Goal: Task Accomplishment & Management: Use online tool/utility

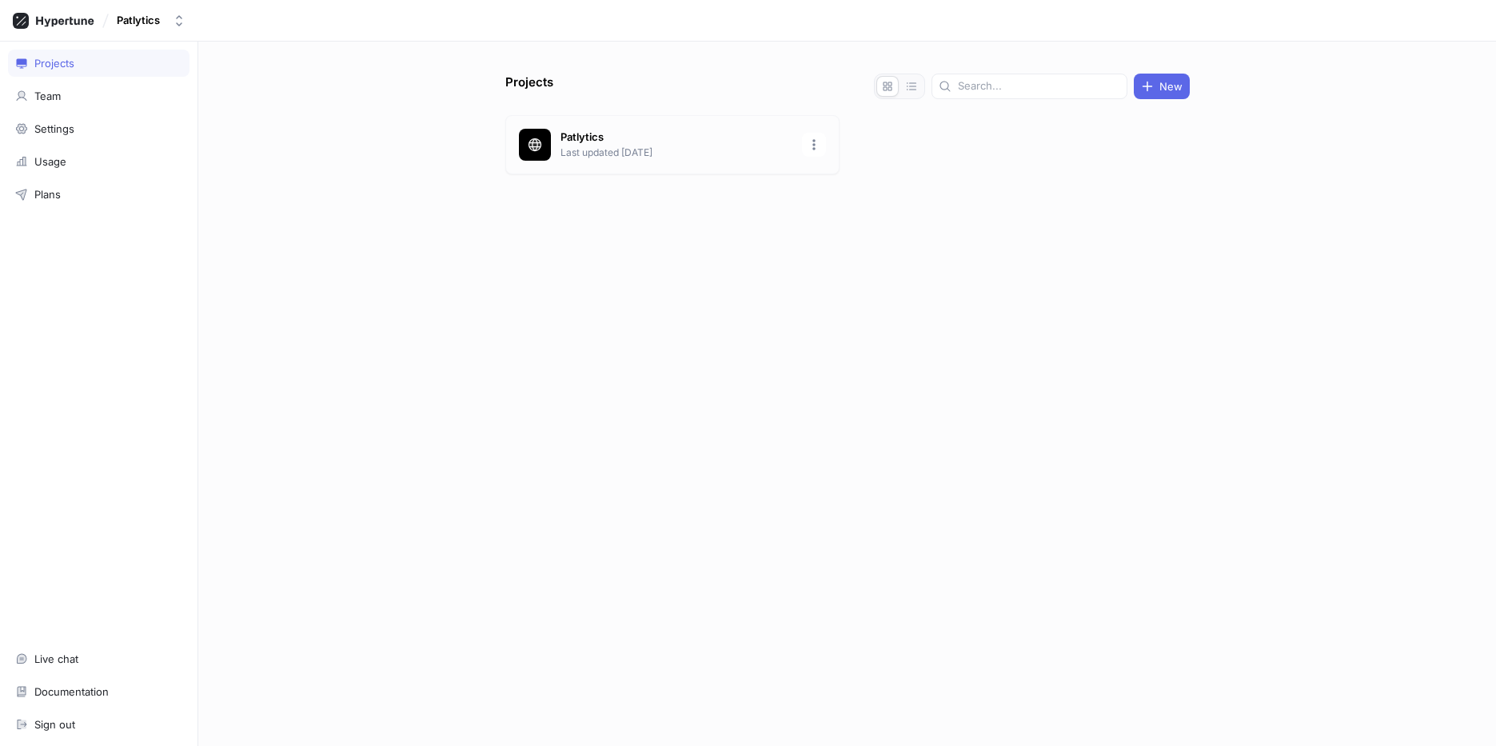
click at [656, 161] on div "Patlytics Last updated [DATE]" at bounding box center [672, 144] width 334 height 59
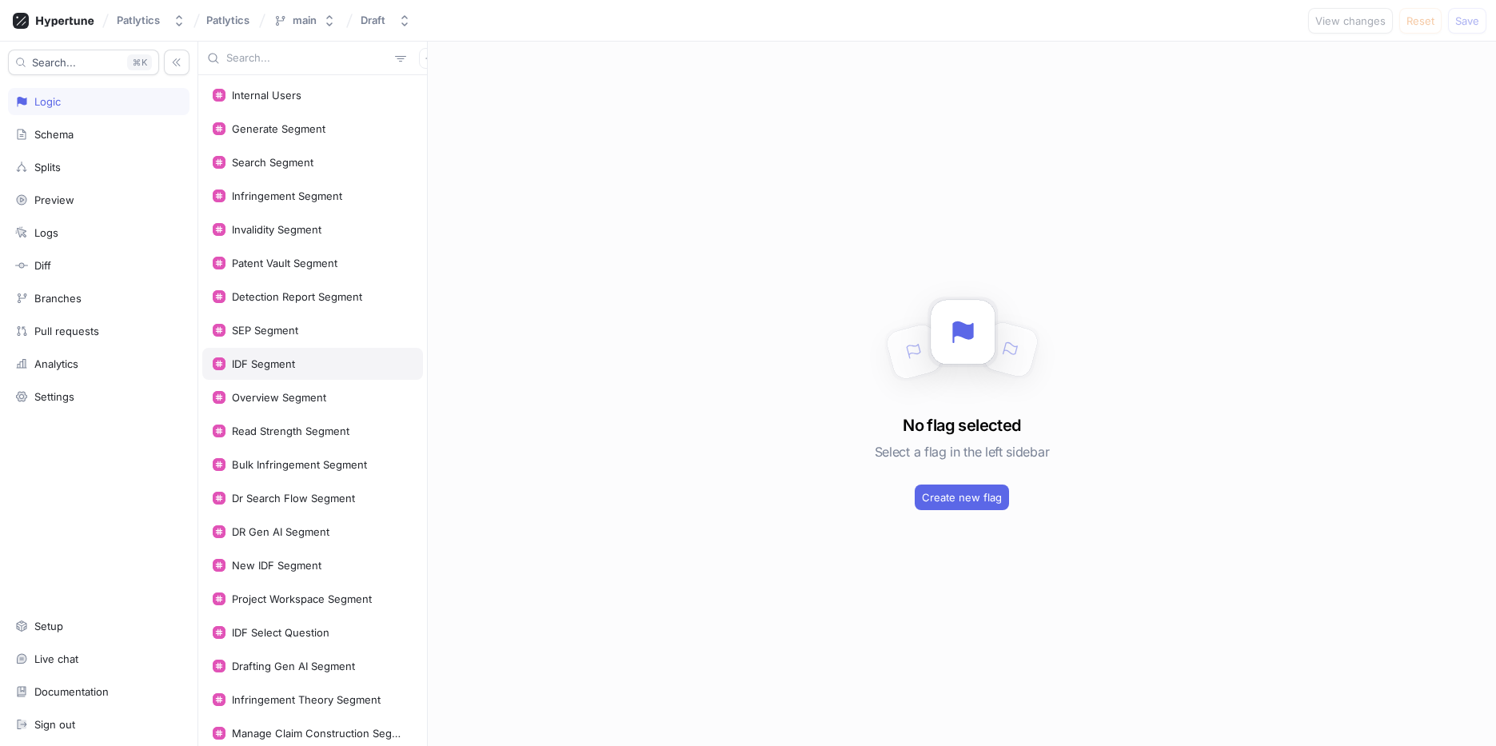
click at [282, 369] on div "IDF Segment" at bounding box center [263, 363] width 63 height 13
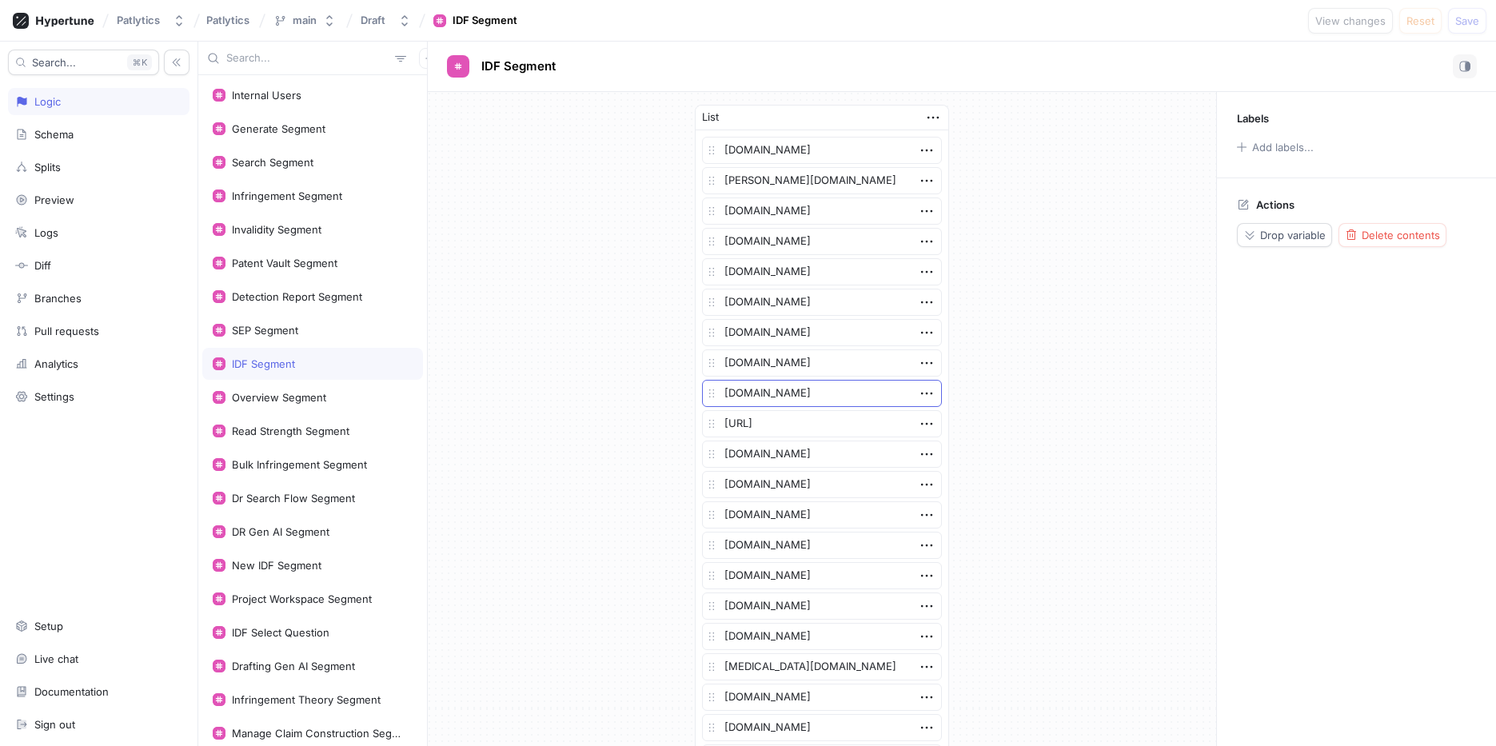
scroll to position [725, 0]
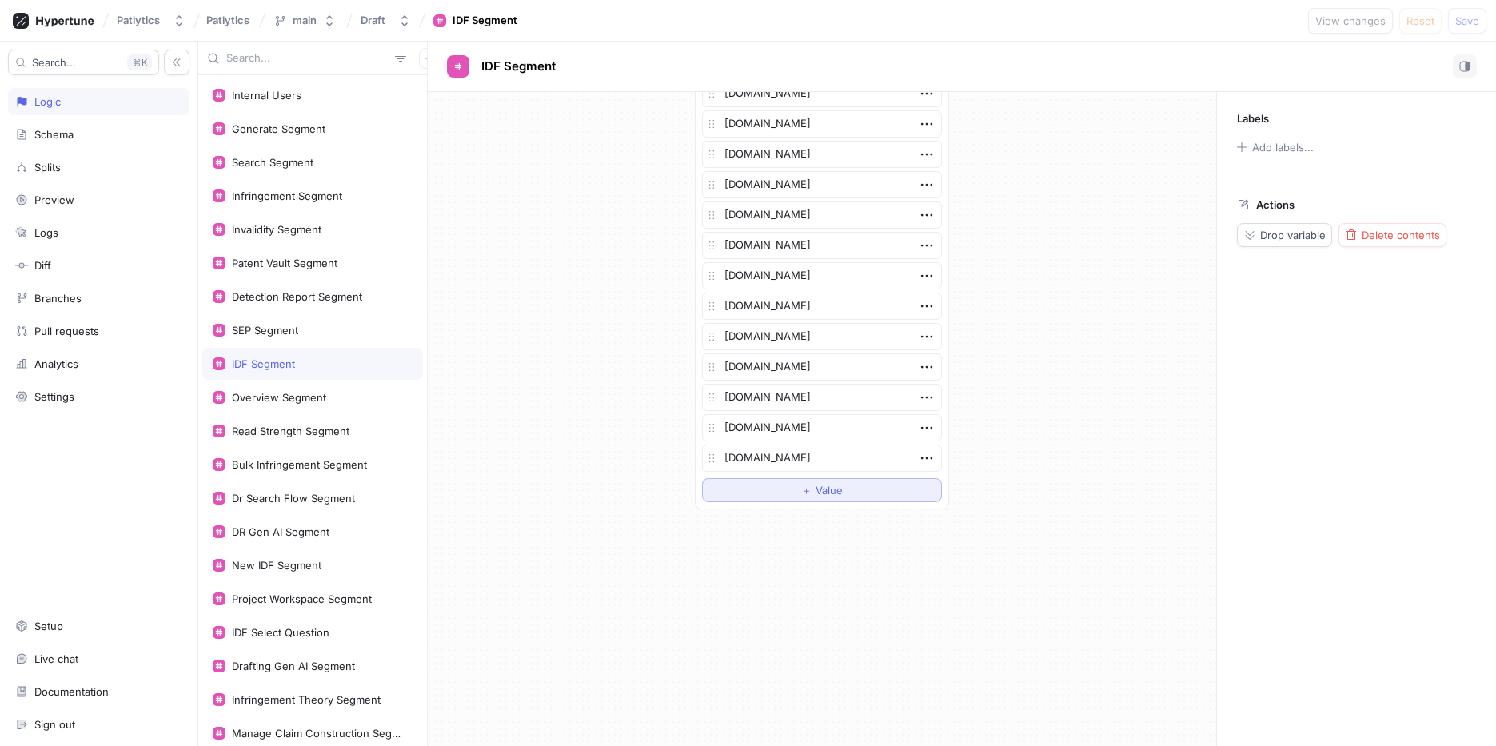
click at [803, 495] on span "＋" at bounding box center [806, 490] width 10 height 10
type textarea "x"
type textarea "a"
type textarea "x"
type textarea "am"
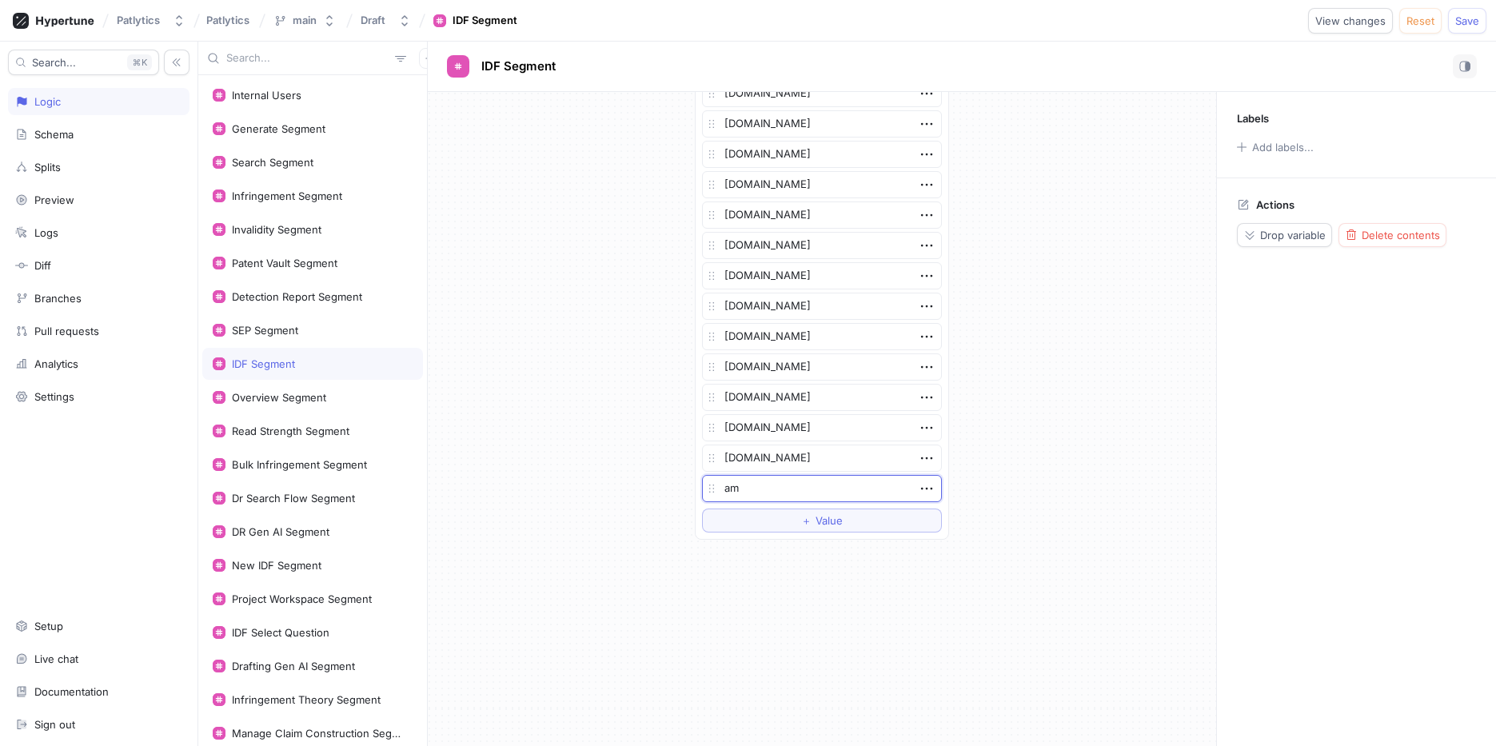
type textarea "x"
type textarea "amd"
type textarea "x"
type textarea "amdo"
type textarea "x"
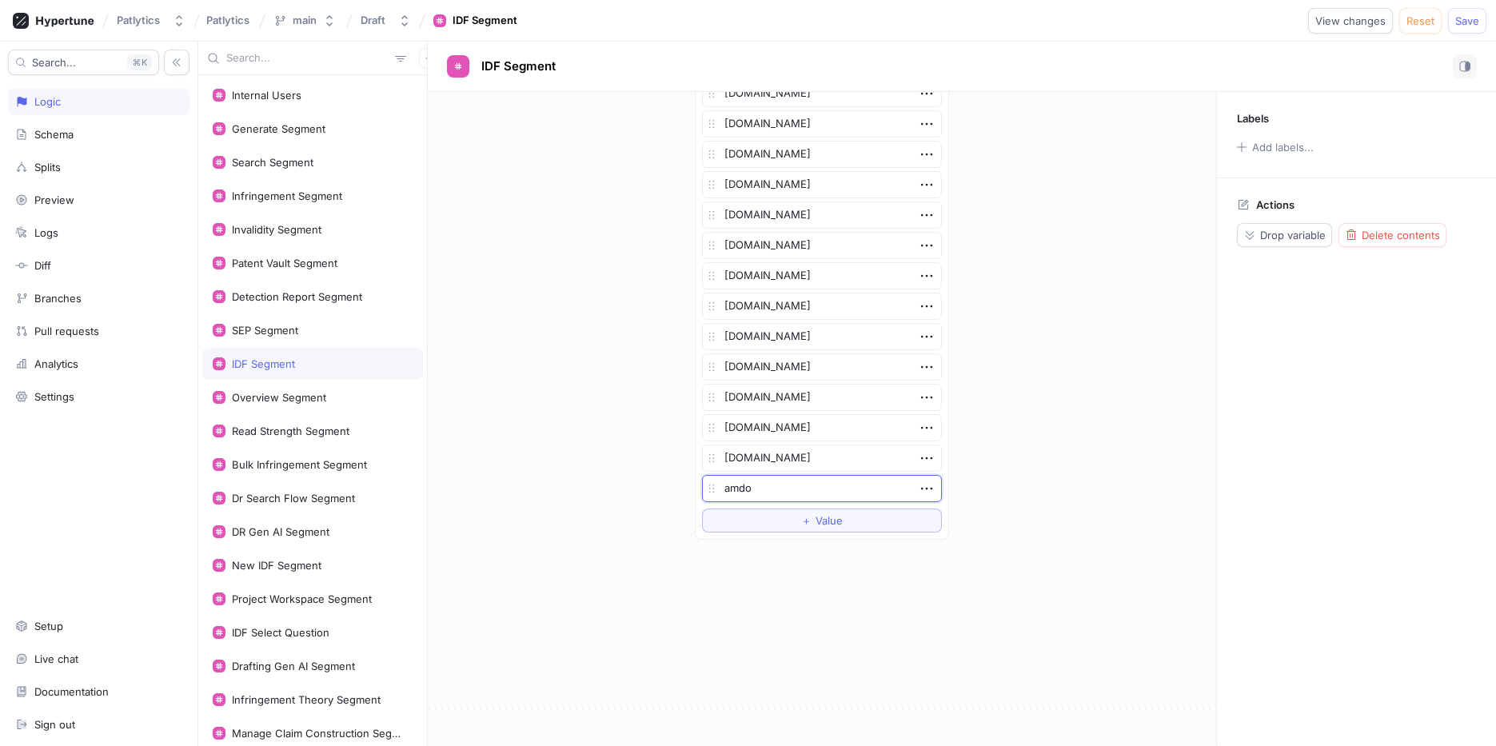
type textarea "amdoc"
type textarea "x"
type textarea "amdocs"
type textarea "x"
type textarea "amdocs."
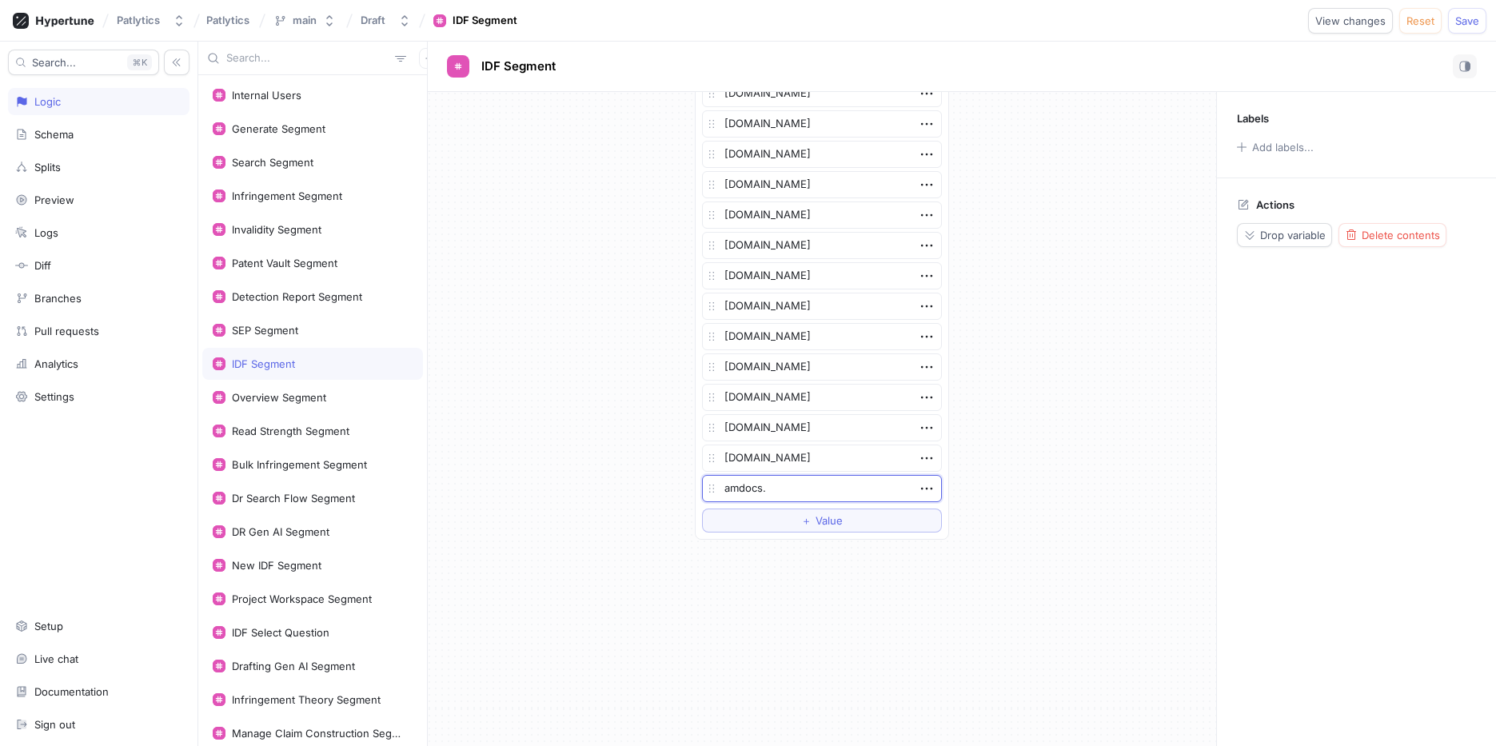
type textarea "x"
type textarea "[DOMAIN_NAME]"
type textarea "x"
type textarea "[DOMAIN_NAME]"
click at [1477, 18] on span "Save" at bounding box center [1467, 21] width 24 height 10
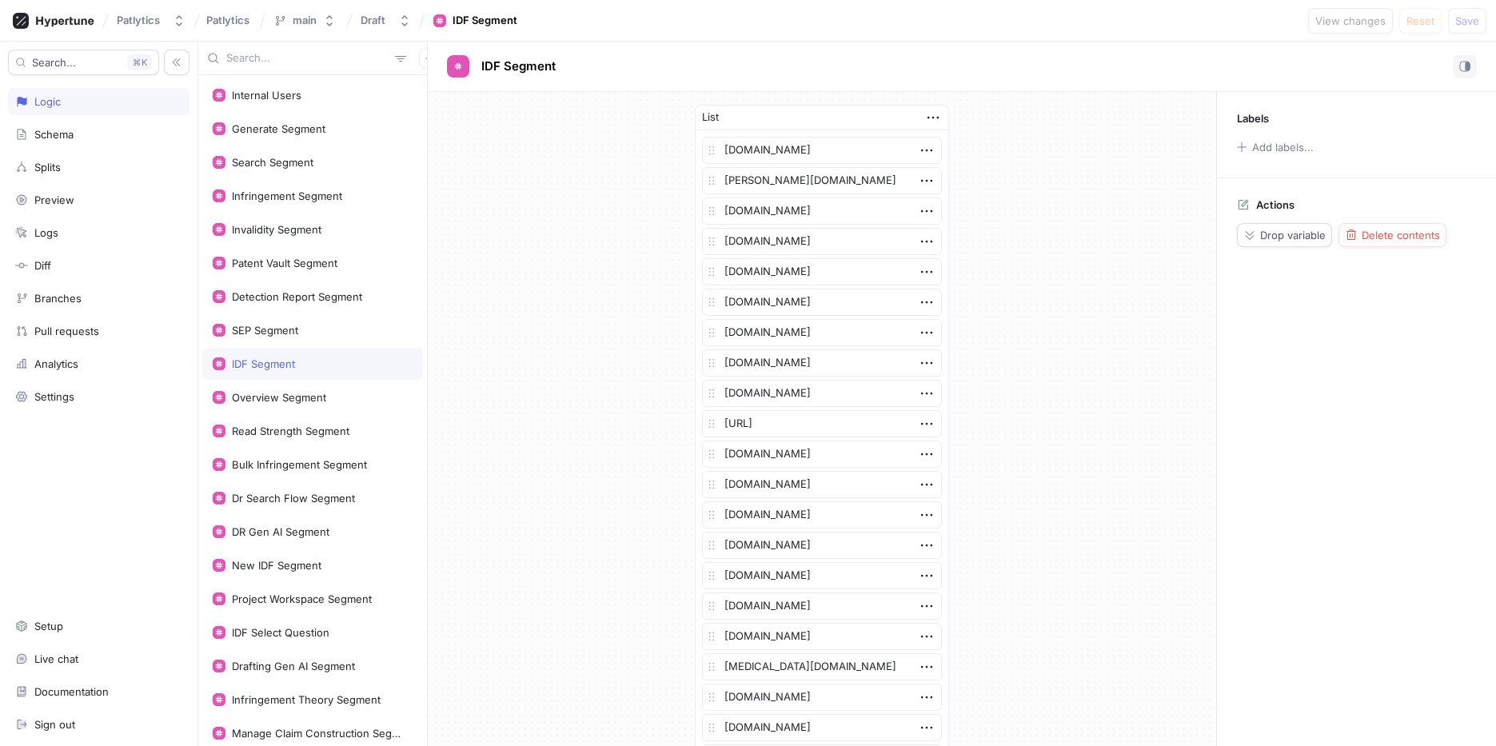
scroll to position [755, 0]
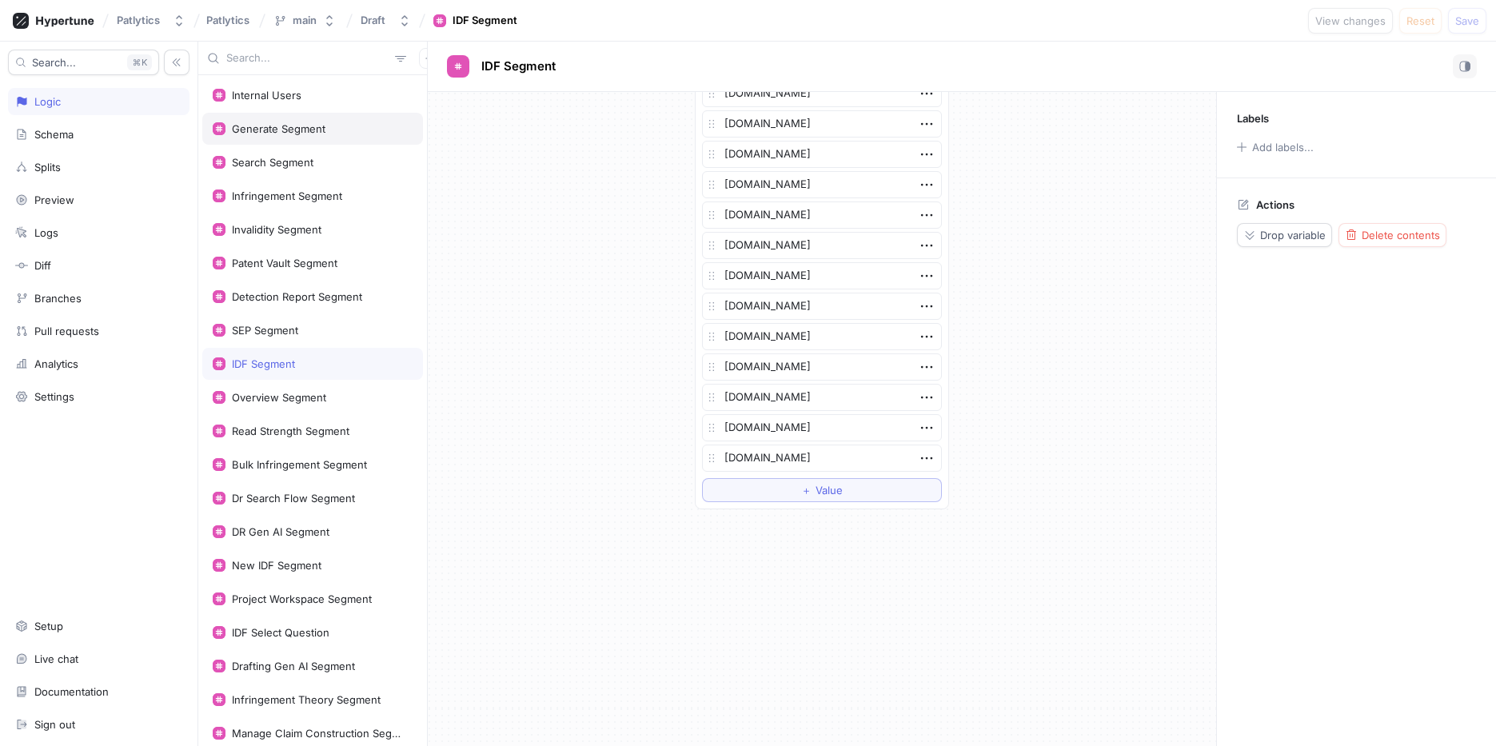
click at [298, 119] on div "Generate Segment" at bounding box center [312, 129] width 221 height 32
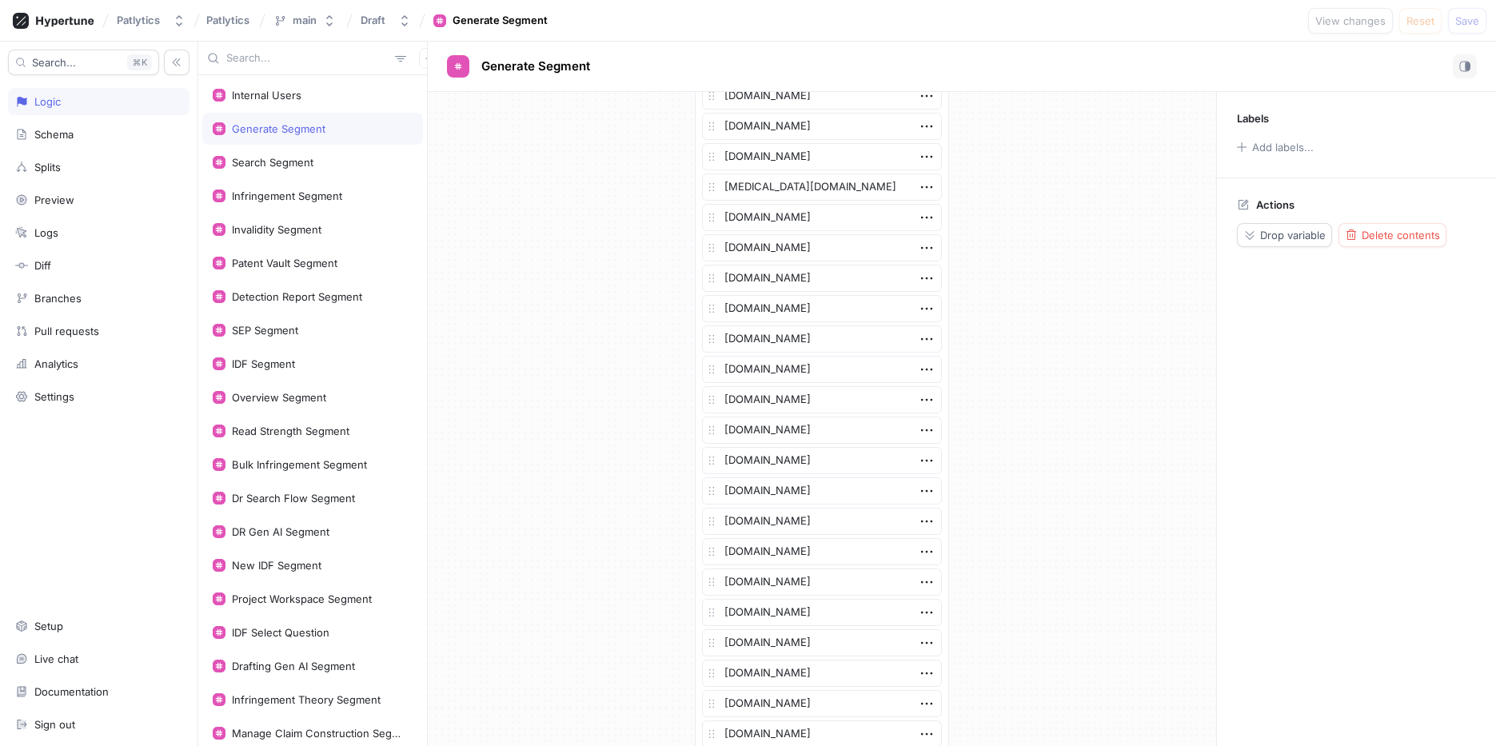
scroll to position [2123, 0]
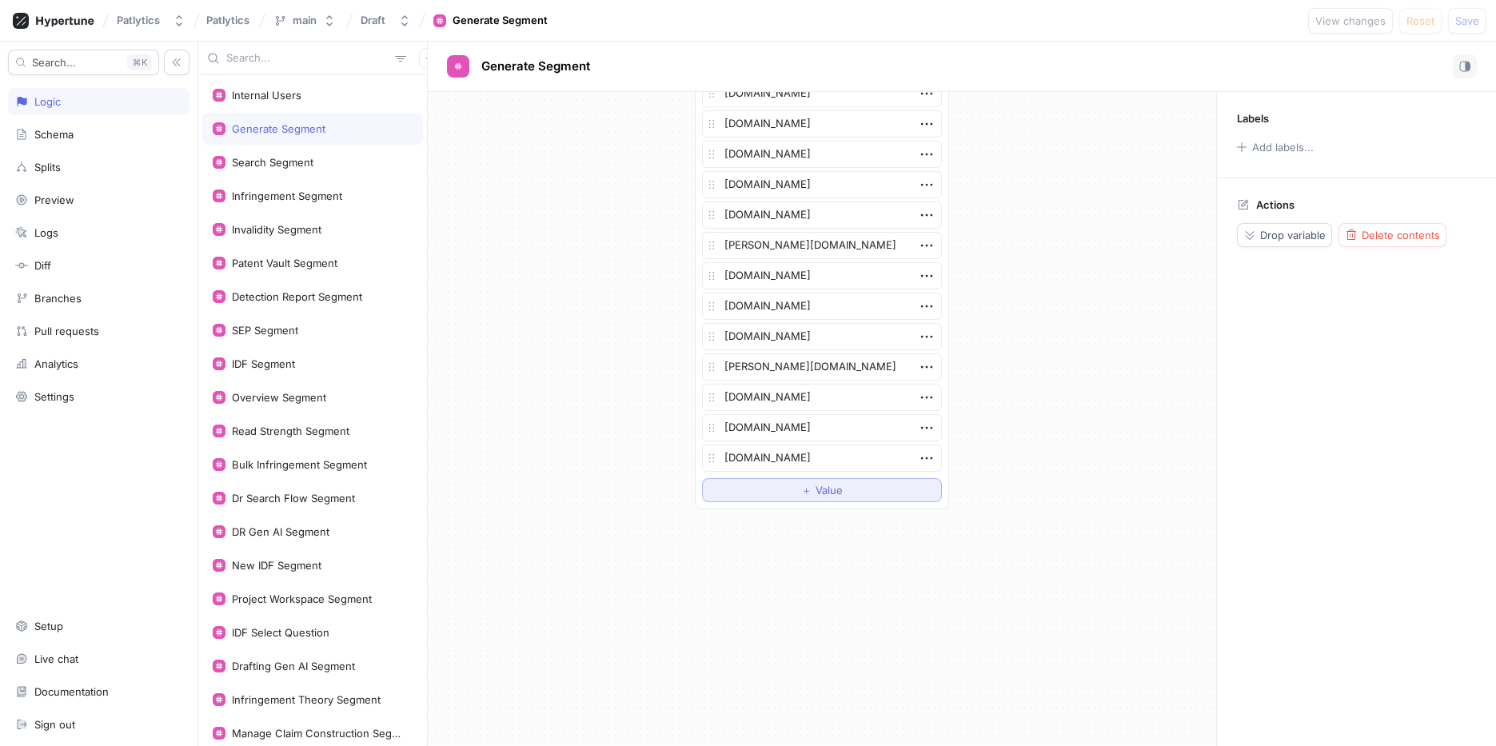
click at [818, 492] on span "Value" at bounding box center [828, 490] width 27 height 10
type textarea "x"
type textarea "[DOMAIN_NAME]"
click at [1481, 14] on button "Save" at bounding box center [1467, 21] width 38 height 26
click at [301, 169] on div "Search Segment" at bounding box center [312, 162] width 221 height 32
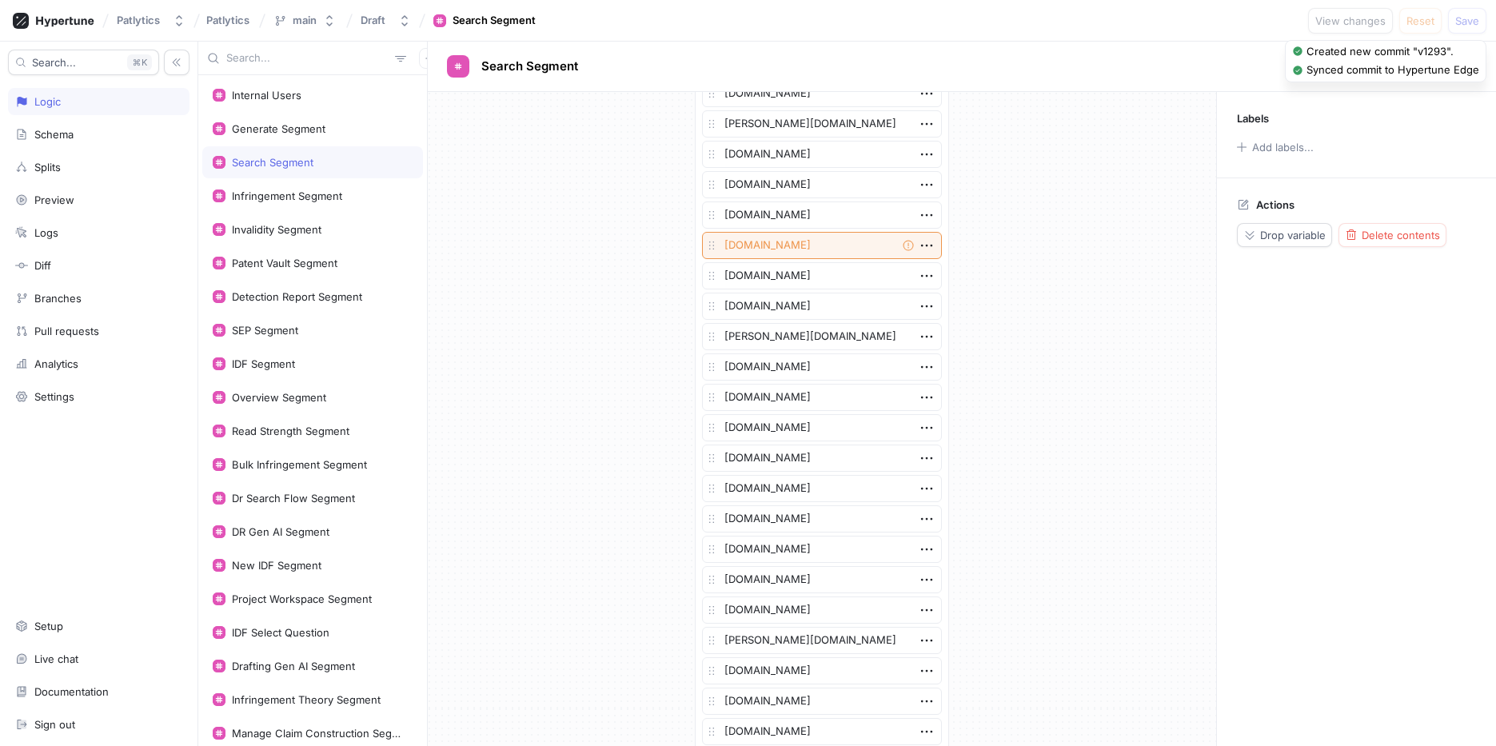
scroll to position [2862, 0]
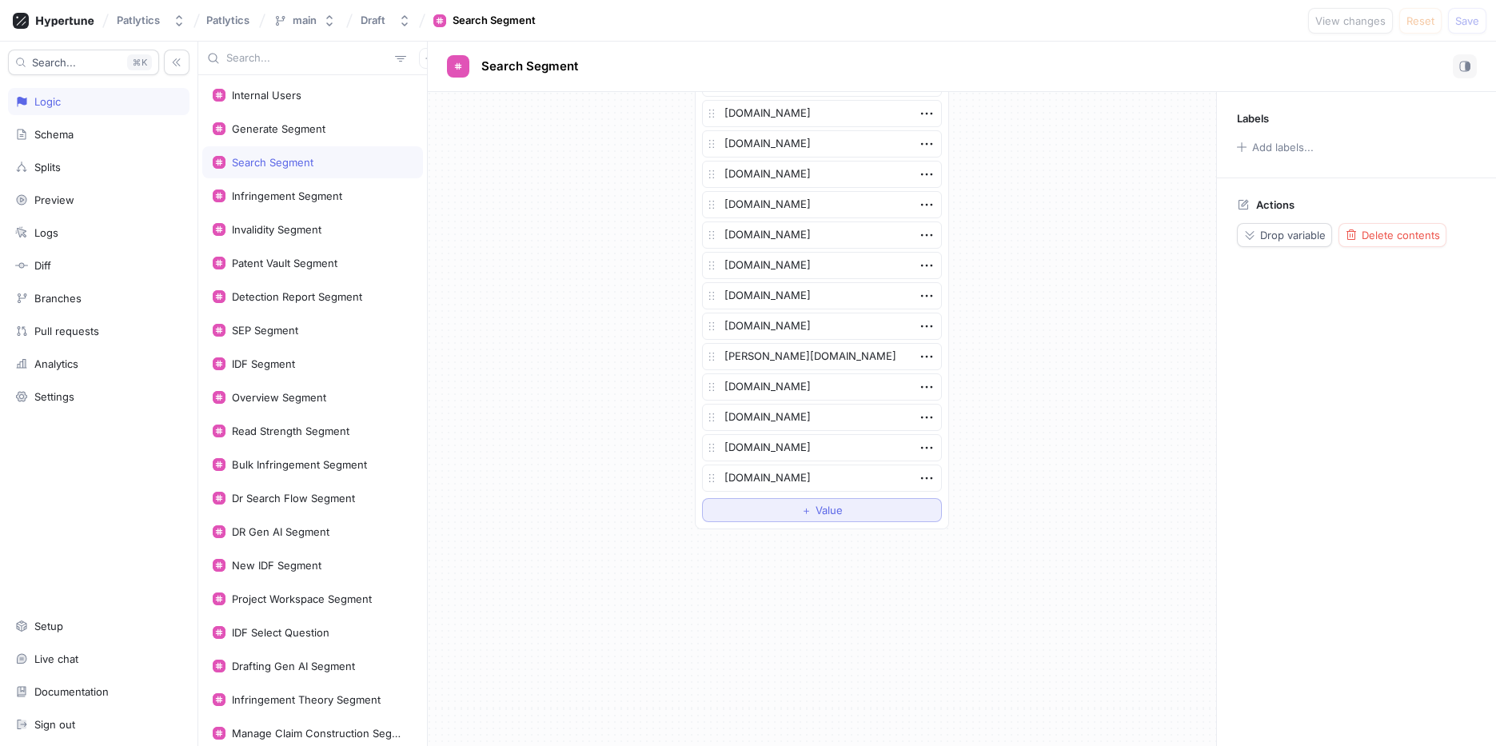
click at [782, 508] on button "＋ Value" at bounding box center [822, 510] width 240 height 24
type textarea "x"
type textarea "[DOMAIN_NAME]"
click at [1473, 16] on span "Save" at bounding box center [1467, 21] width 24 height 10
click at [783, 537] on button "＋ Value" at bounding box center [822, 540] width 240 height 24
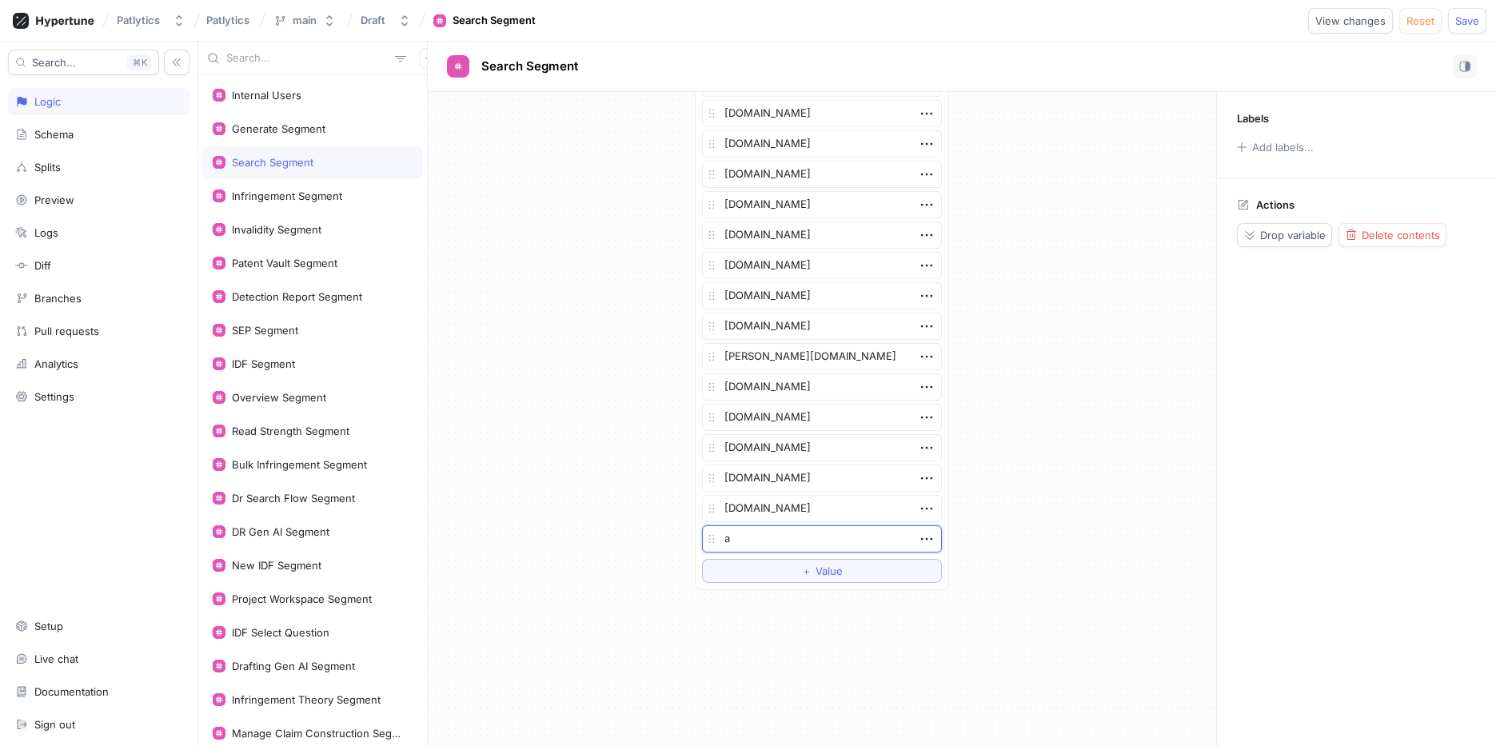
type textarea "x"
type textarea "a"
type textarea "x"
type textarea "am"
type textarea "x"
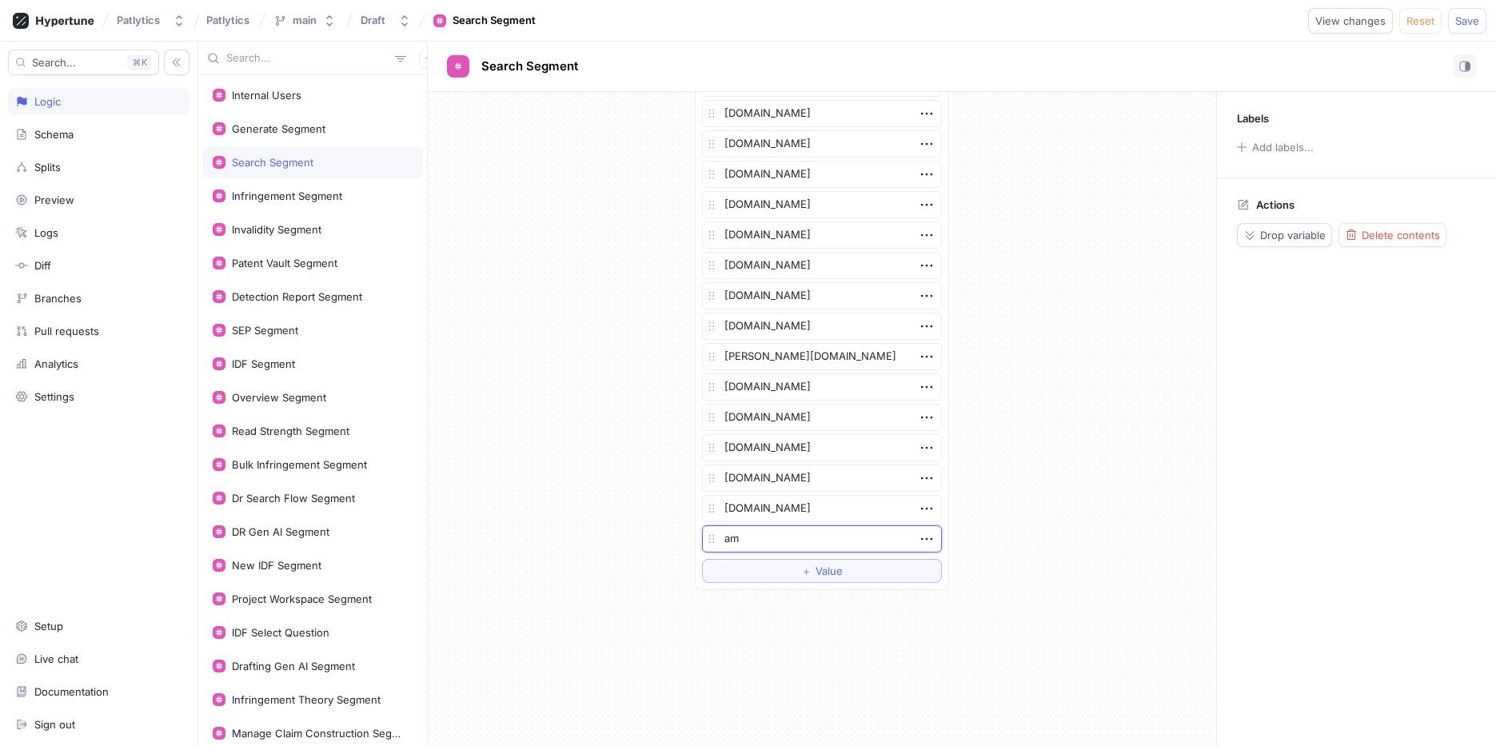
type textarea "amd"
type textarea "x"
type textarea "amdoc"
type textarea "x"
type textarea "amdocs"
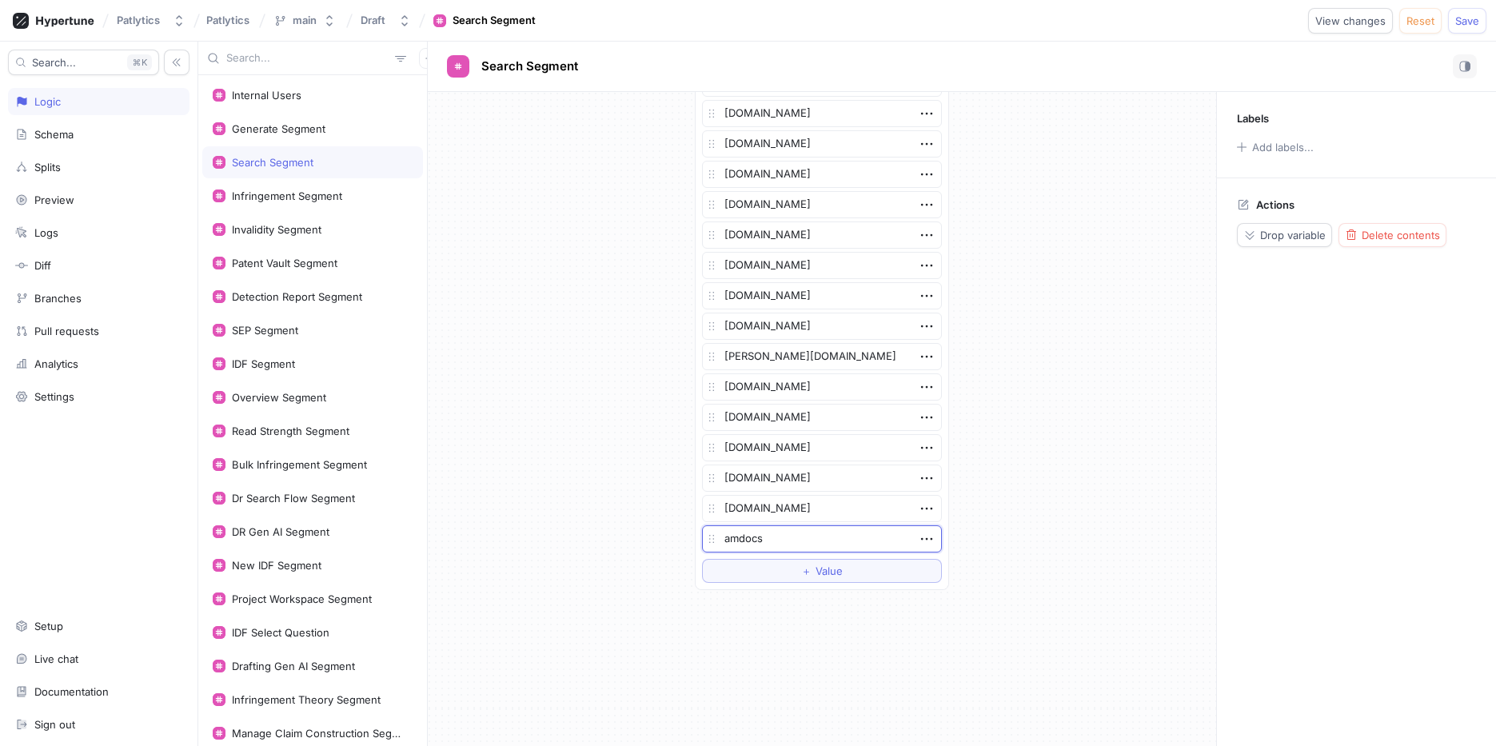
type textarea "x"
type textarea "amdocs."
type textarea "x"
type textarea "amdocs.c"
type textarea "x"
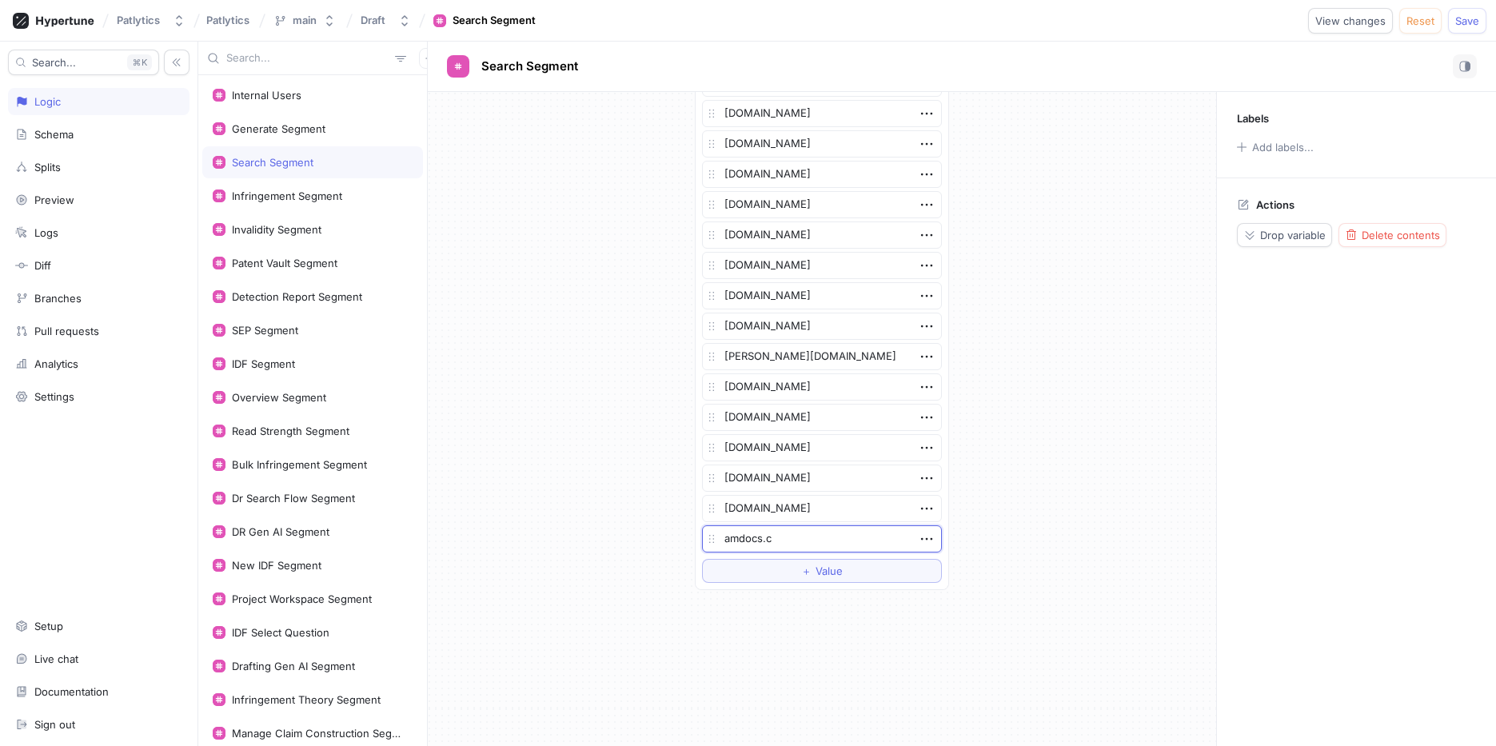
type textarea "[DOMAIN_NAME]"
type textarea "x"
type textarea "[DOMAIN_NAME]"
click at [1469, 22] on span "Save" at bounding box center [1467, 21] width 24 height 10
click at [306, 199] on div "Infringement Segment" at bounding box center [287, 195] width 110 height 13
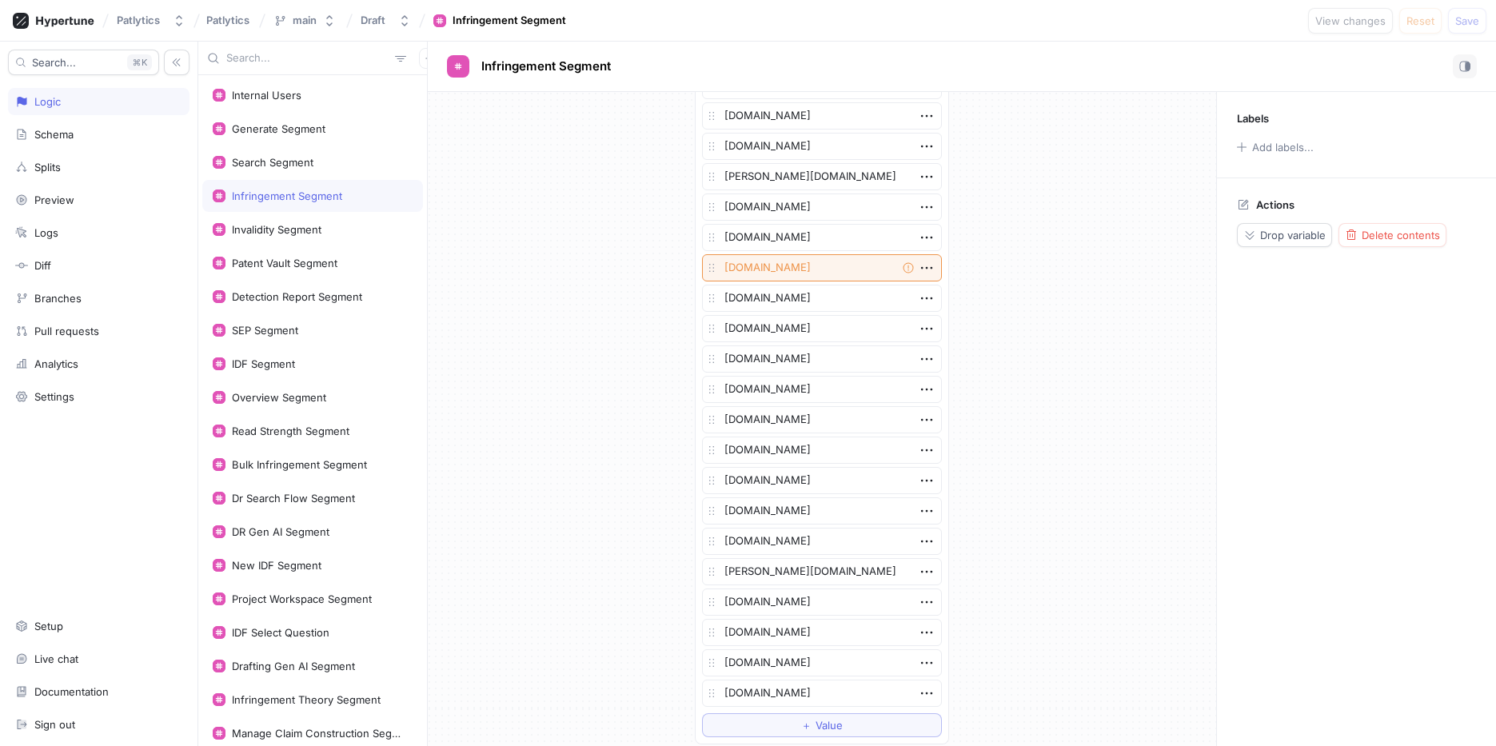
scroll to position [2457, 0]
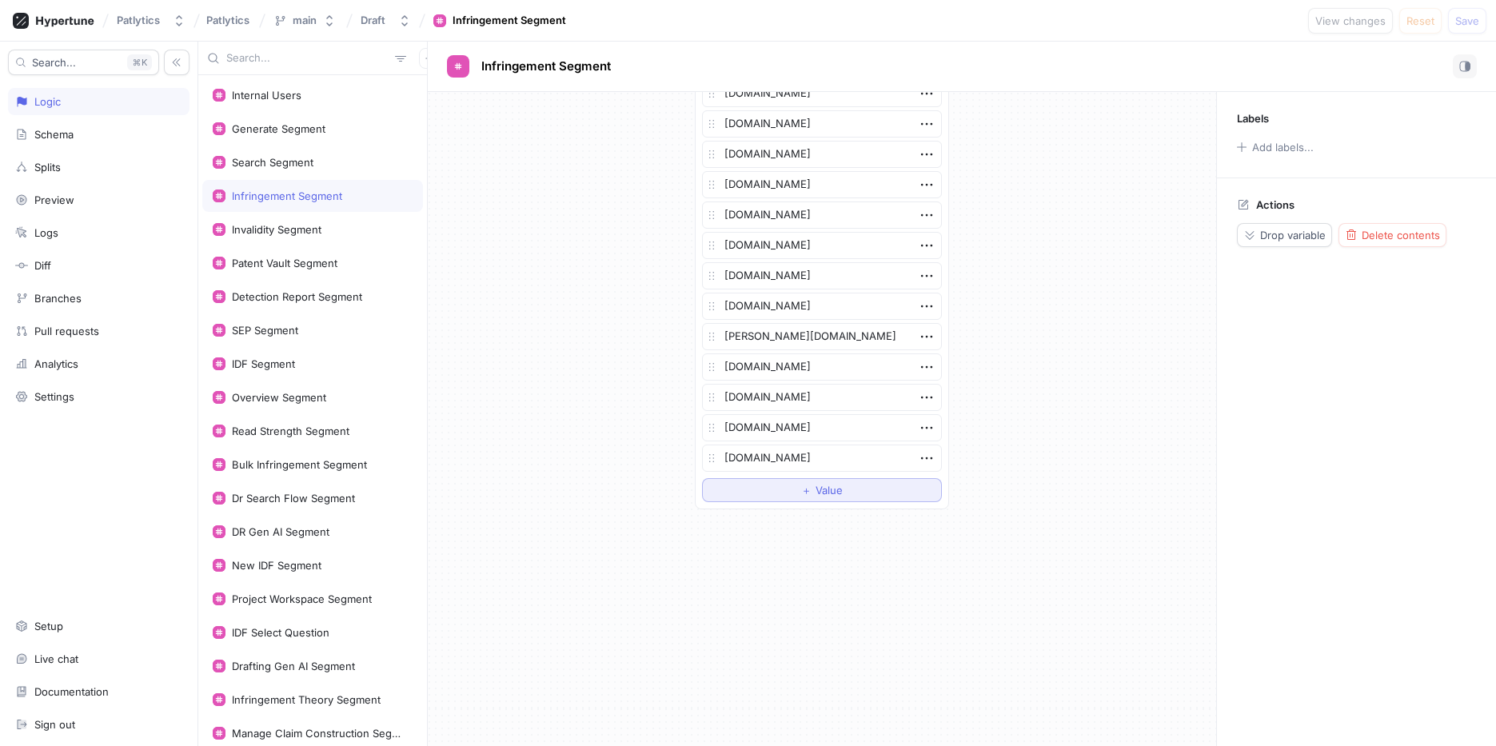
click at [797, 492] on button "＋ Value" at bounding box center [822, 490] width 240 height 24
type textarea "x"
type textarea "[DOMAIN_NAME]"
click at [1477, 26] on span "Save" at bounding box center [1467, 21] width 24 height 10
click at [320, 225] on div "Invalidity Segment" at bounding box center [277, 229] width 90 height 13
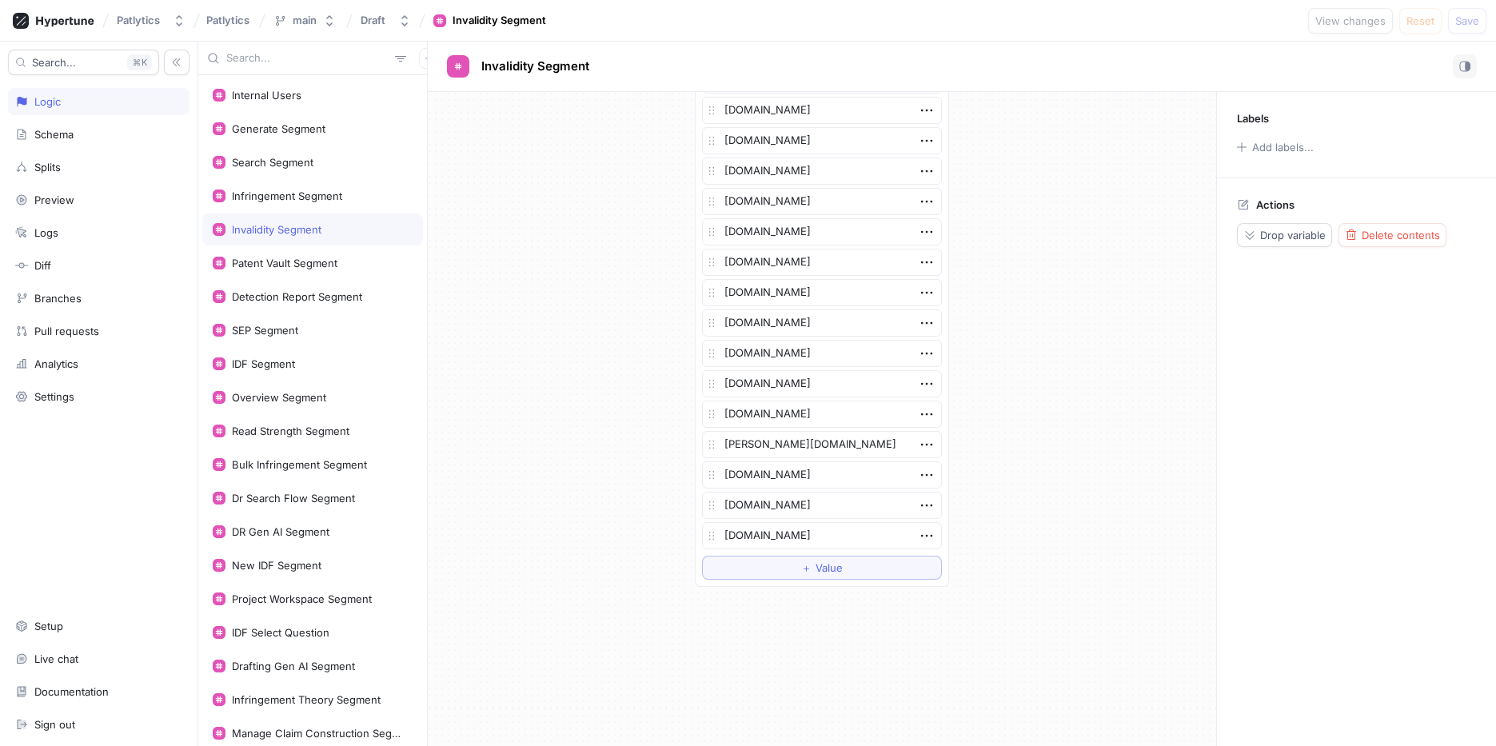
scroll to position [3003, 0]
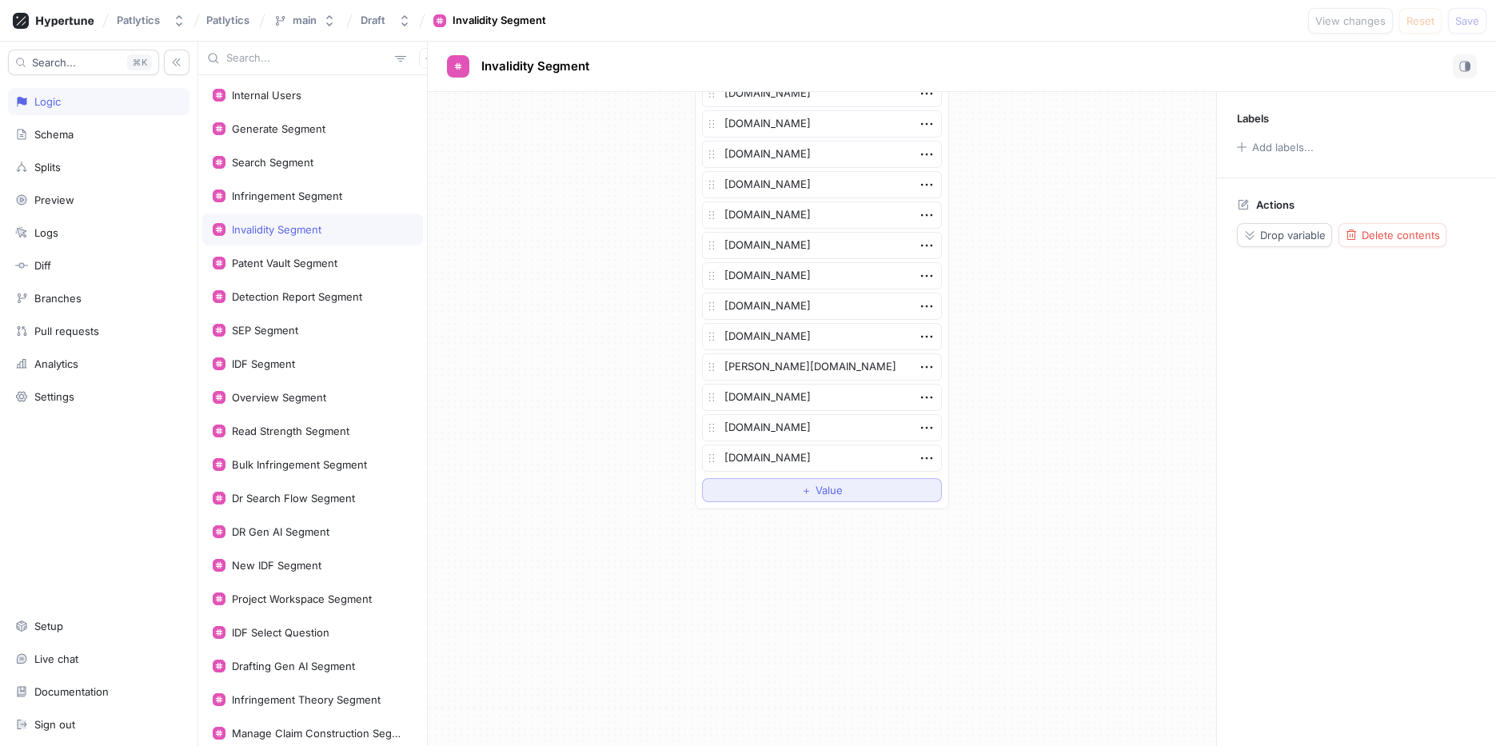
click at [838, 498] on button "＋ Value" at bounding box center [822, 490] width 240 height 24
type textarea "x"
type textarea "[DOMAIN_NAME]"
click at [1465, 27] on button "Save" at bounding box center [1467, 21] width 38 height 26
click at [341, 269] on div "Patent Vault Segment" at bounding box center [312, 263] width 221 height 32
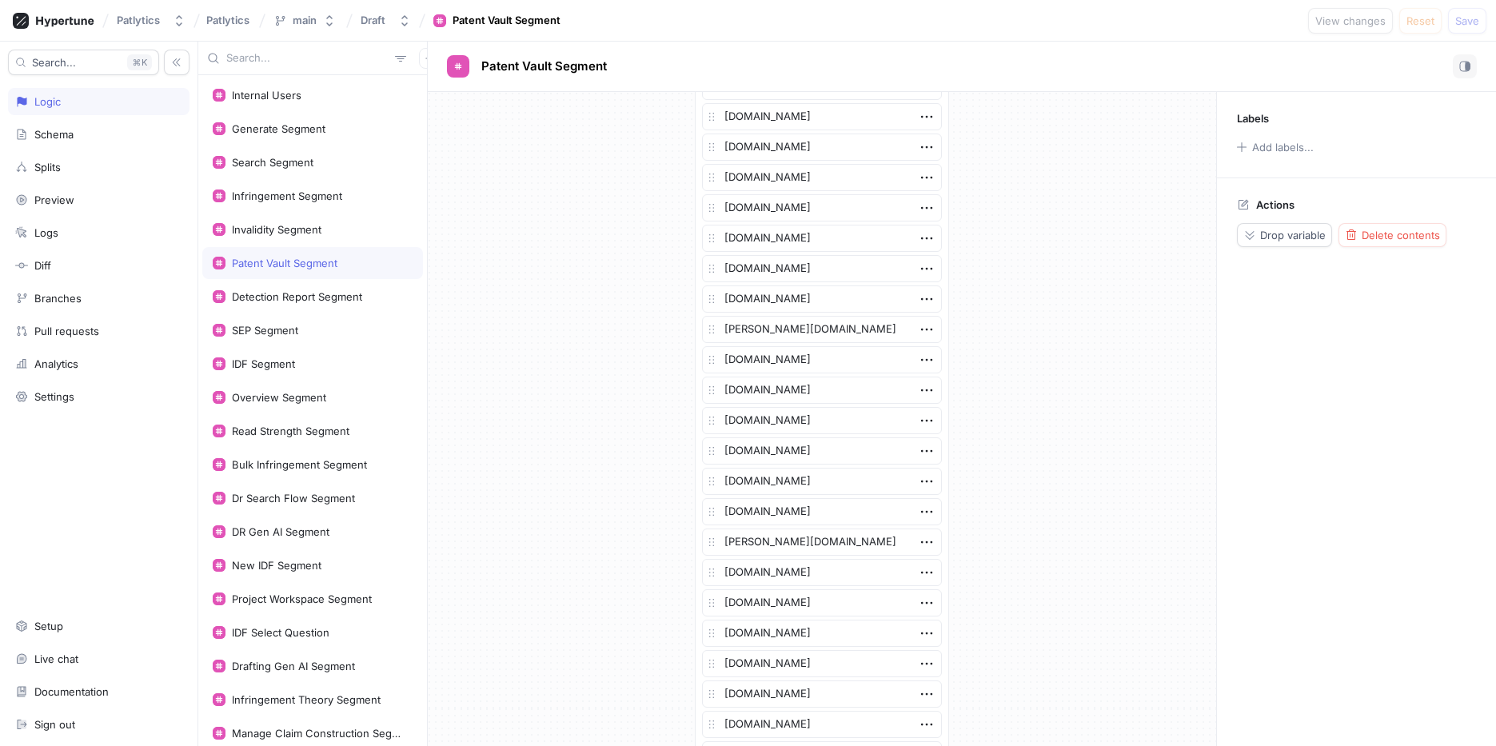
scroll to position [2912, 0]
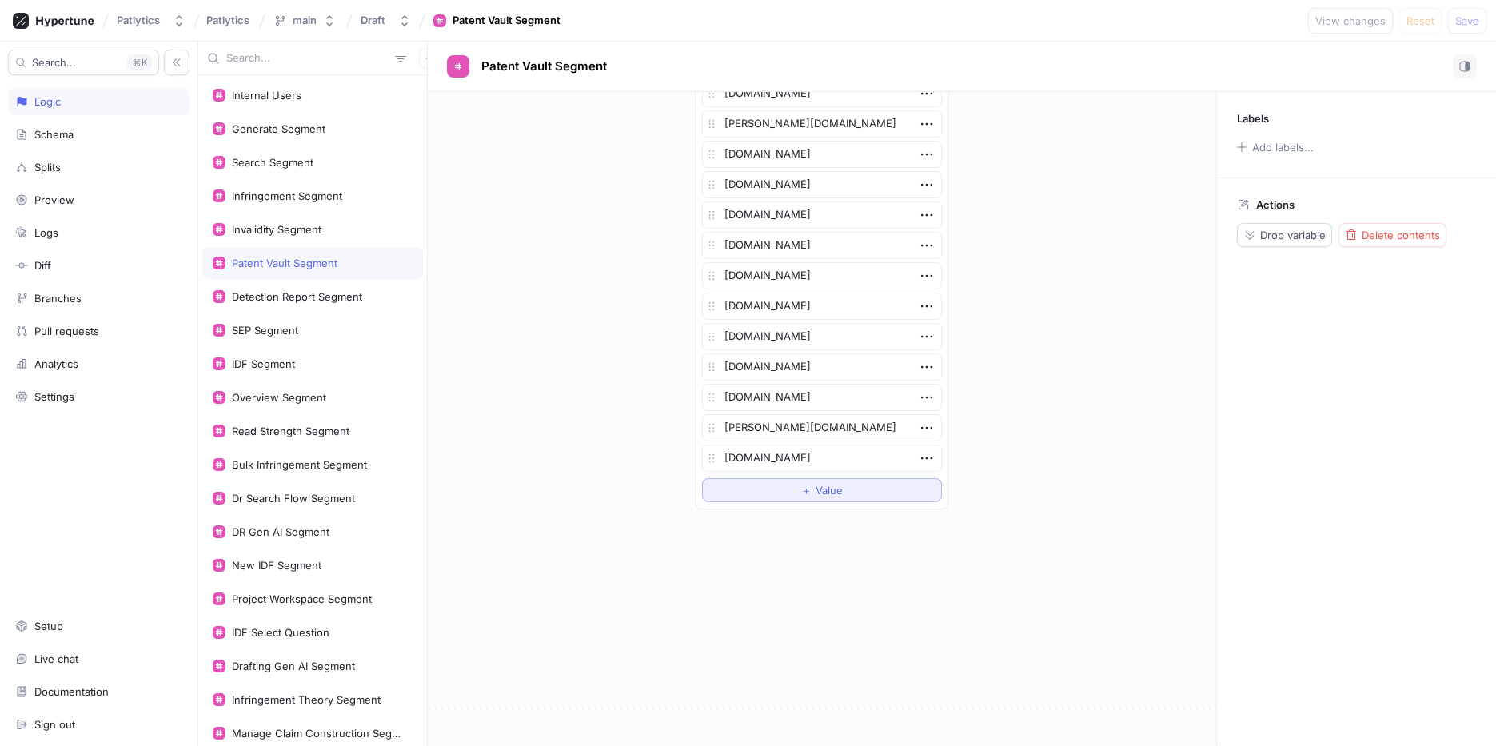
click at [800, 497] on button "＋ Value" at bounding box center [822, 490] width 240 height 24
type textarea "x"
type textarea "[DOMAIN_NAME]"
click at [1460, 10] on button "Save" at bounding box center [1467, 21] width 38 height 26
click at [300, 295] on div "Detection Report Segment" at bounding box center [297, 296] width 130 height 13
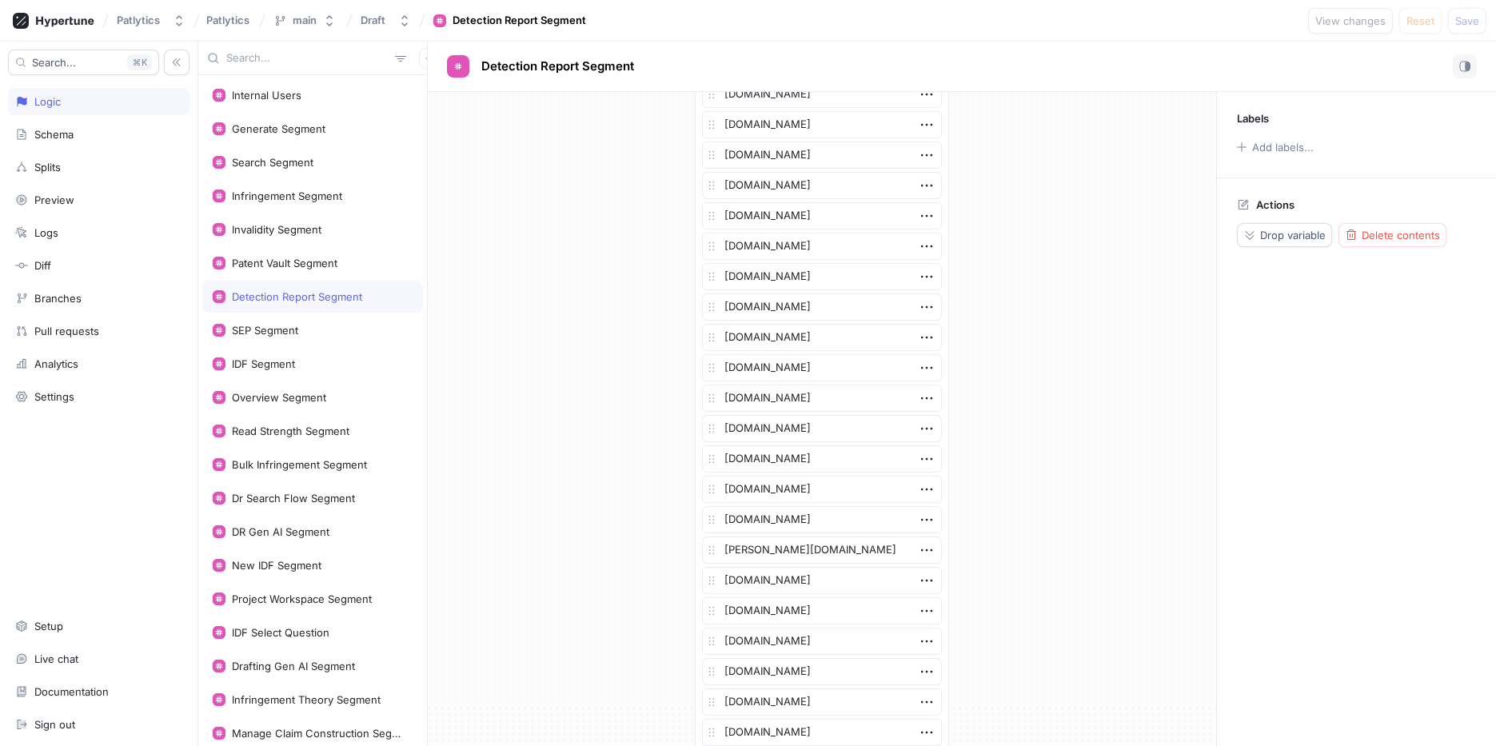
scroll to position [3095, 0]
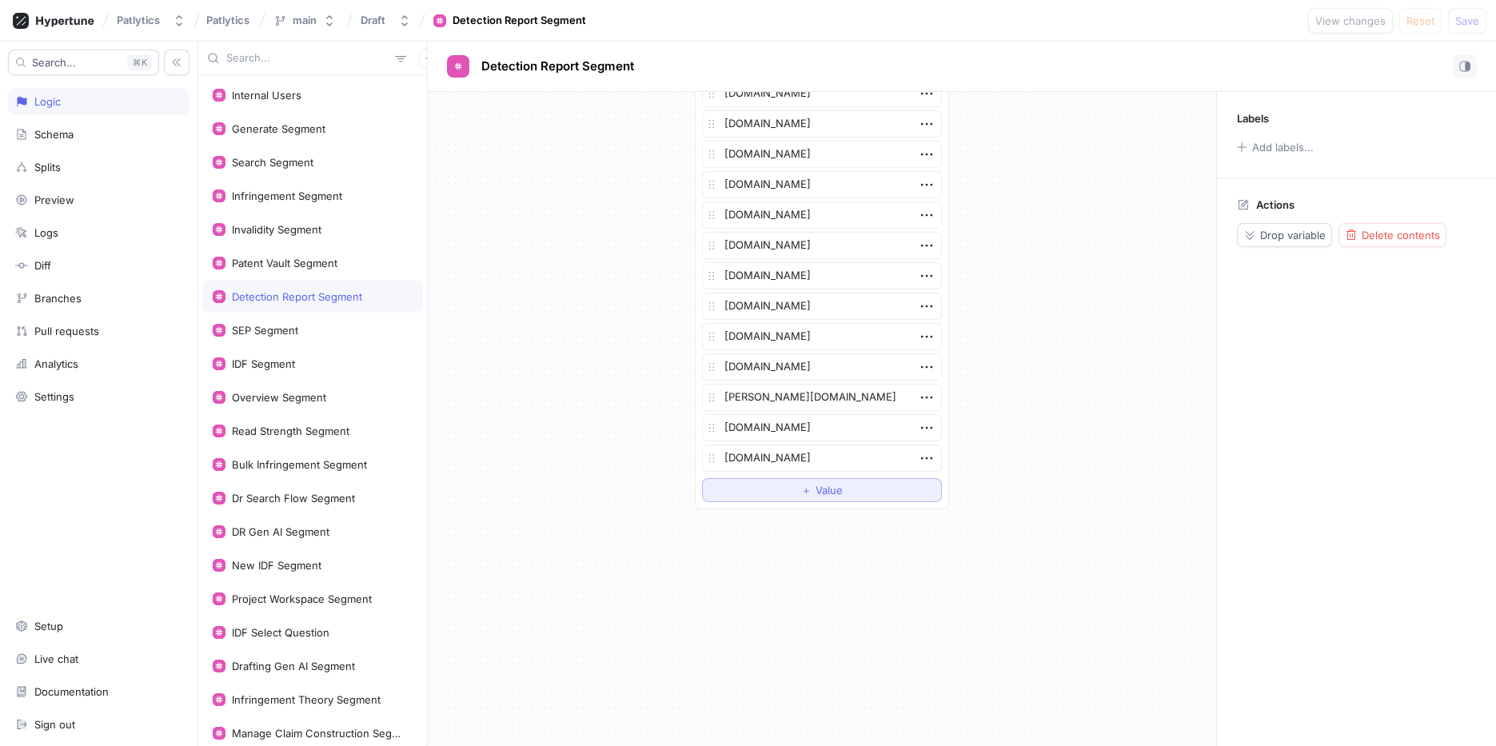
click at [798, 499] on button "＋ Value" at bounding box center [822, 490] width 240 height 24
type textarea "x"
type textarea "[DOMAIN_NAME]"
click at [1469, 20] on span "Save" at bounding box center [1467, 21] width 24 height 10
click at [307, 365] on div "IDF Segment" at bounding box center [313, 363] width 200 height 13
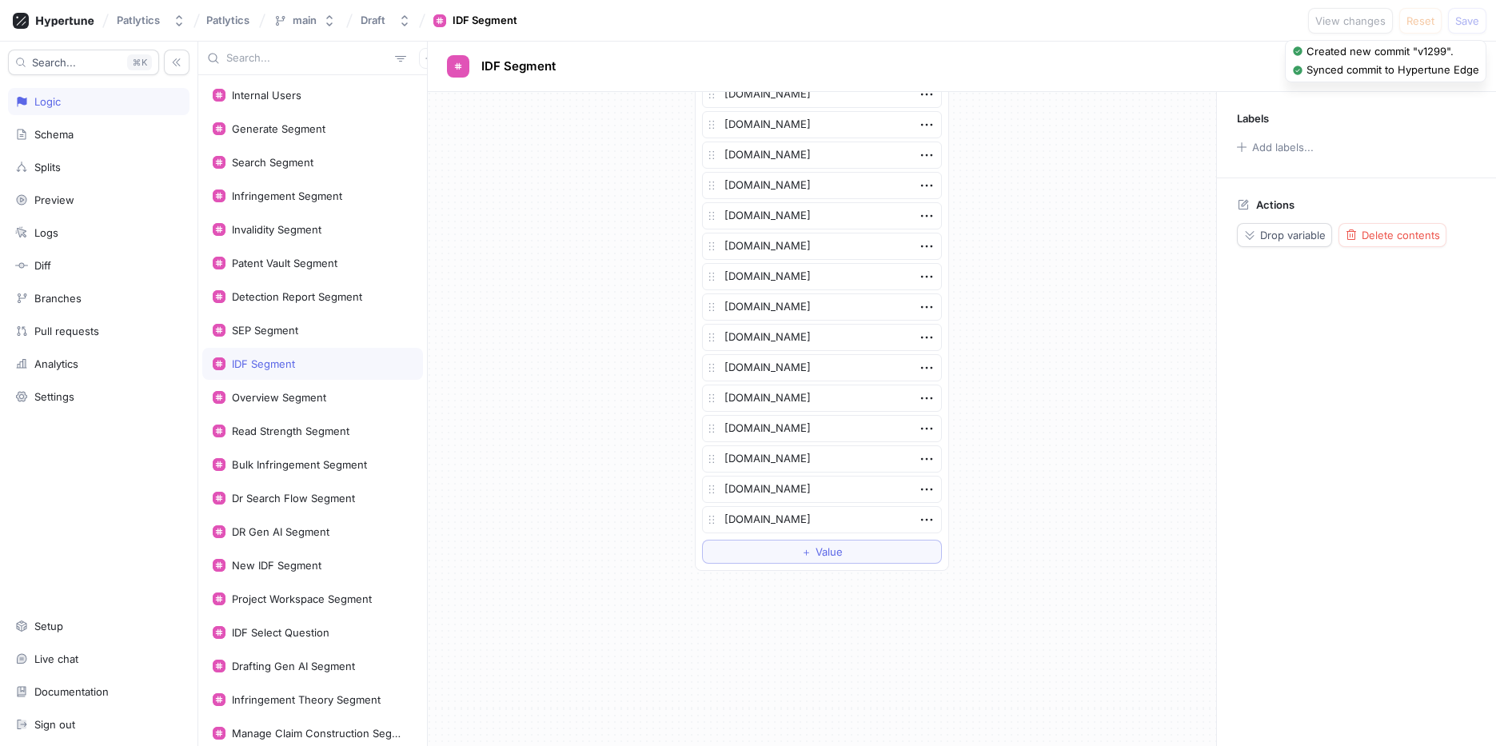
scroll to position [755, 0]
click at [831, 493] on span "Value" at bounding box center [828, 490] width 27 height 10
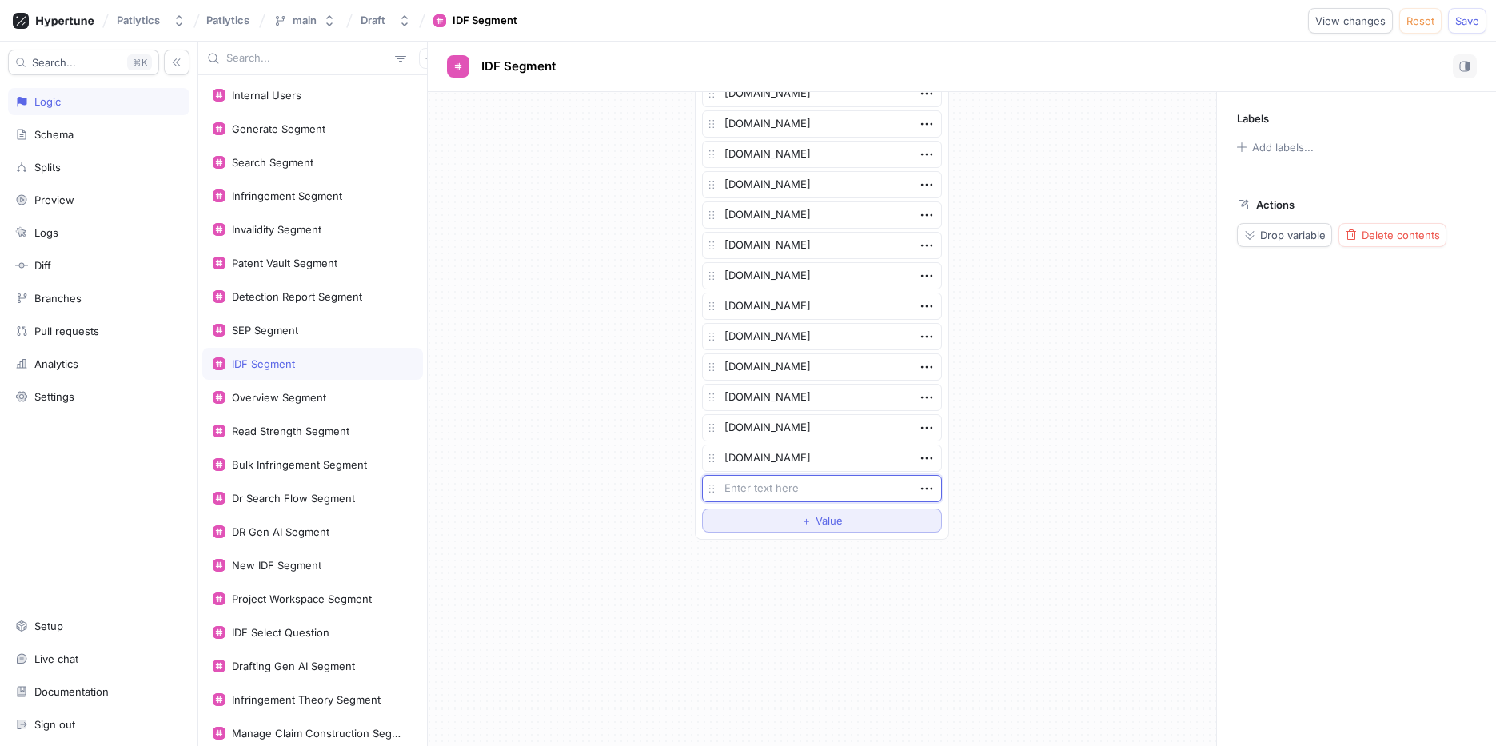
type textarea "x"
type textarea "[DOMAIN_NAME]"
click at [1476, 18] on span "Save" at bounding box center [1467, 21] width 24 height 10
click at [304, 458] on div "Bulk Infringement Segment" at bounding box center [299, 464] width 135 height 13
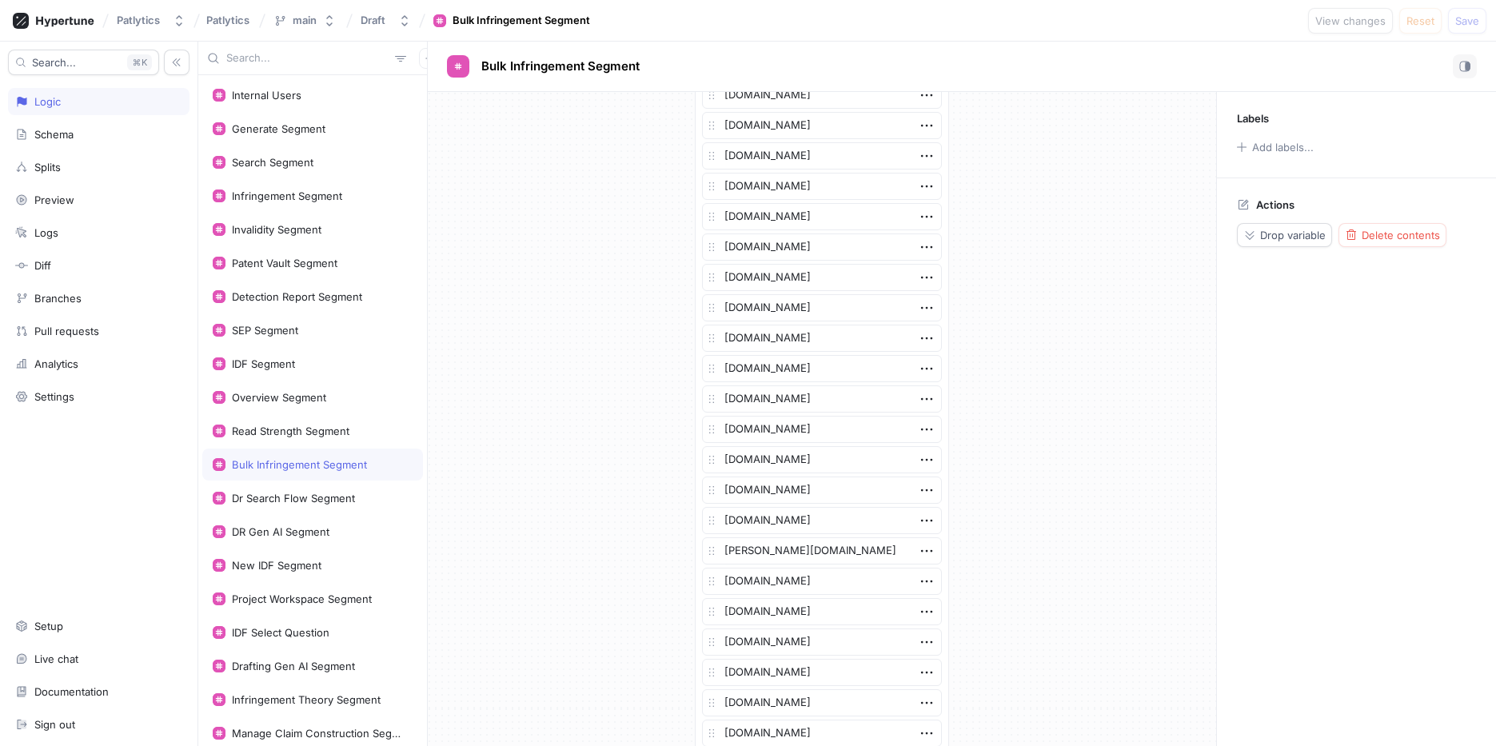
scroll to position [1393, 0]
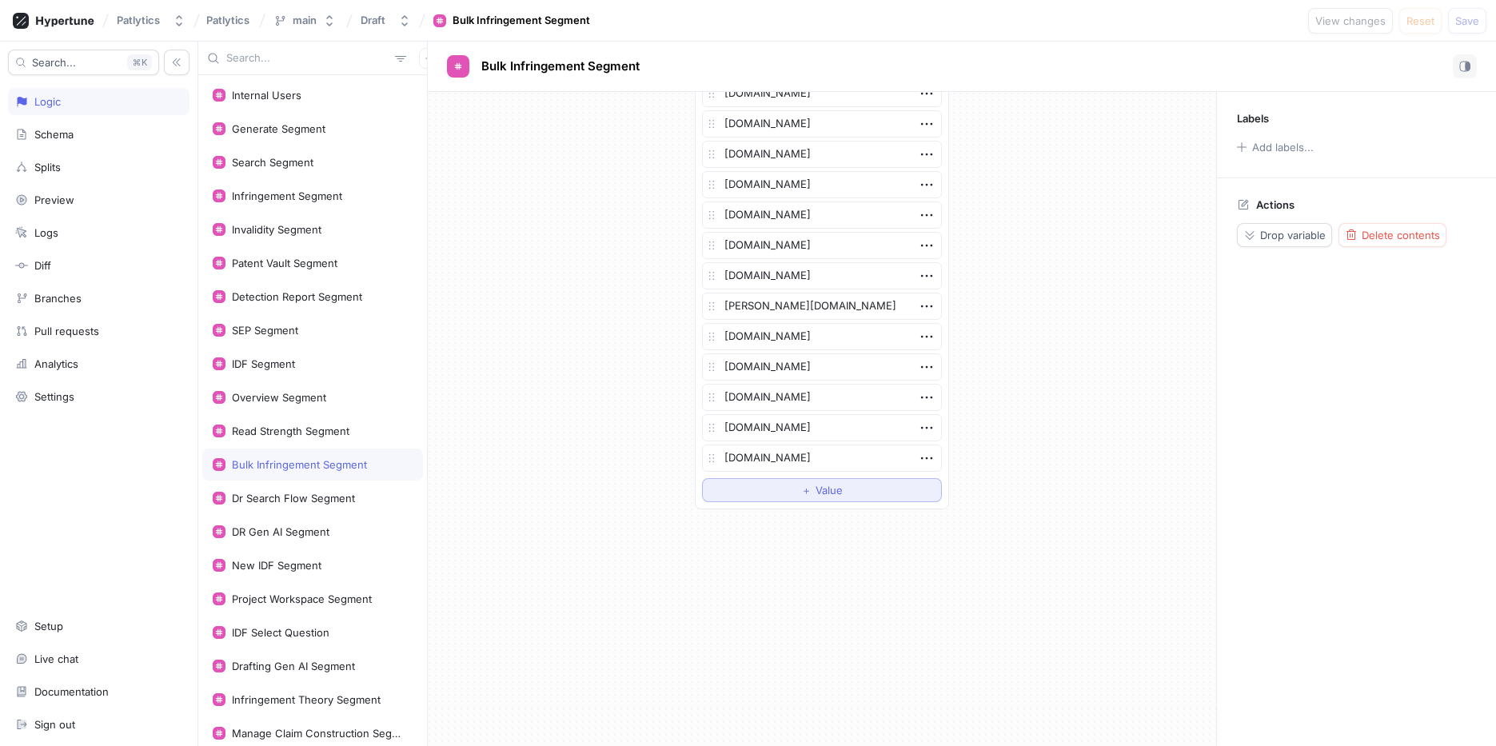
click at [808, 491] on span "＋" at bounding box center [806, 490] width 10 height 10
type textarea "x"
type textarea "[DOMAIN_NAME]"
click at [1459, 23] on span "Save" at bounding box center [1467, 21] width 24 height 10
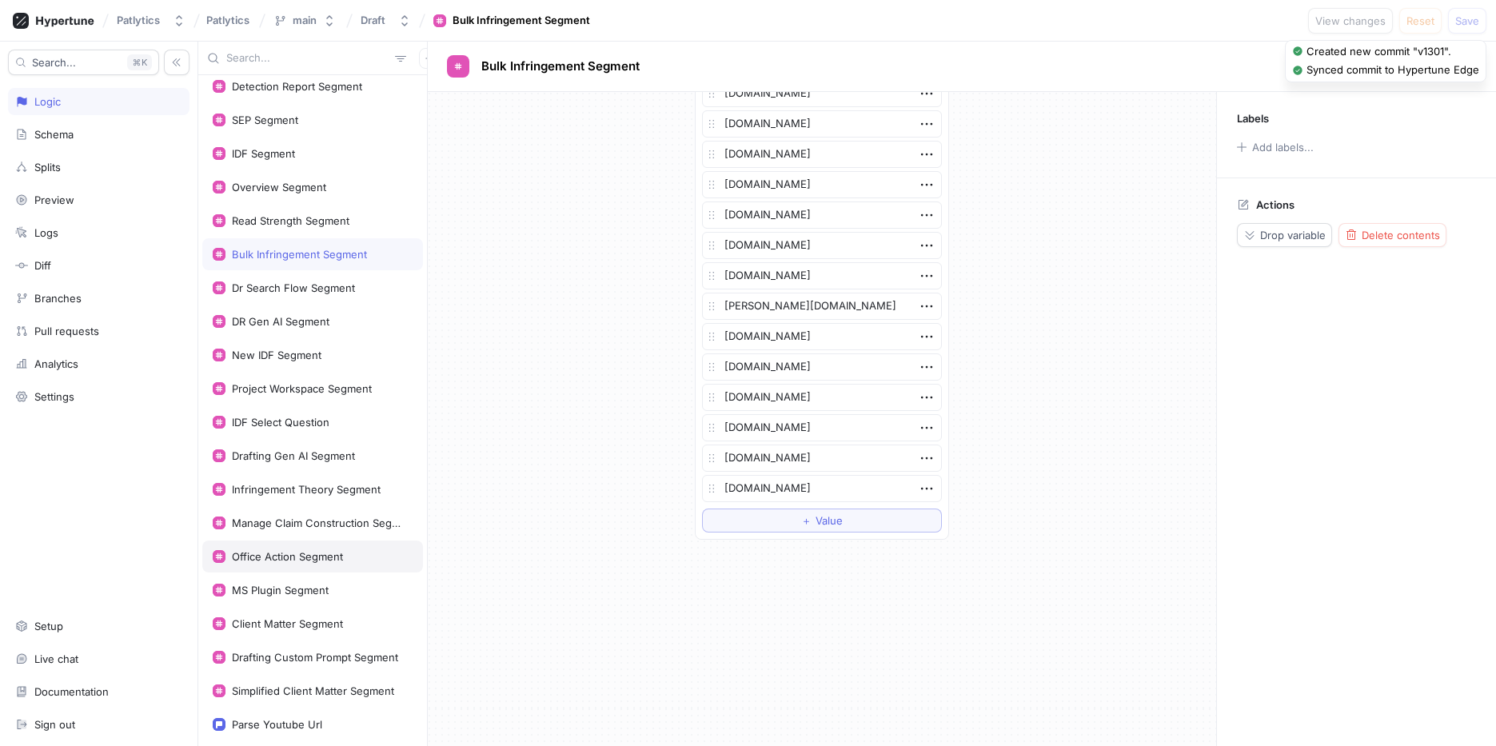
scroll to position [217, 0]
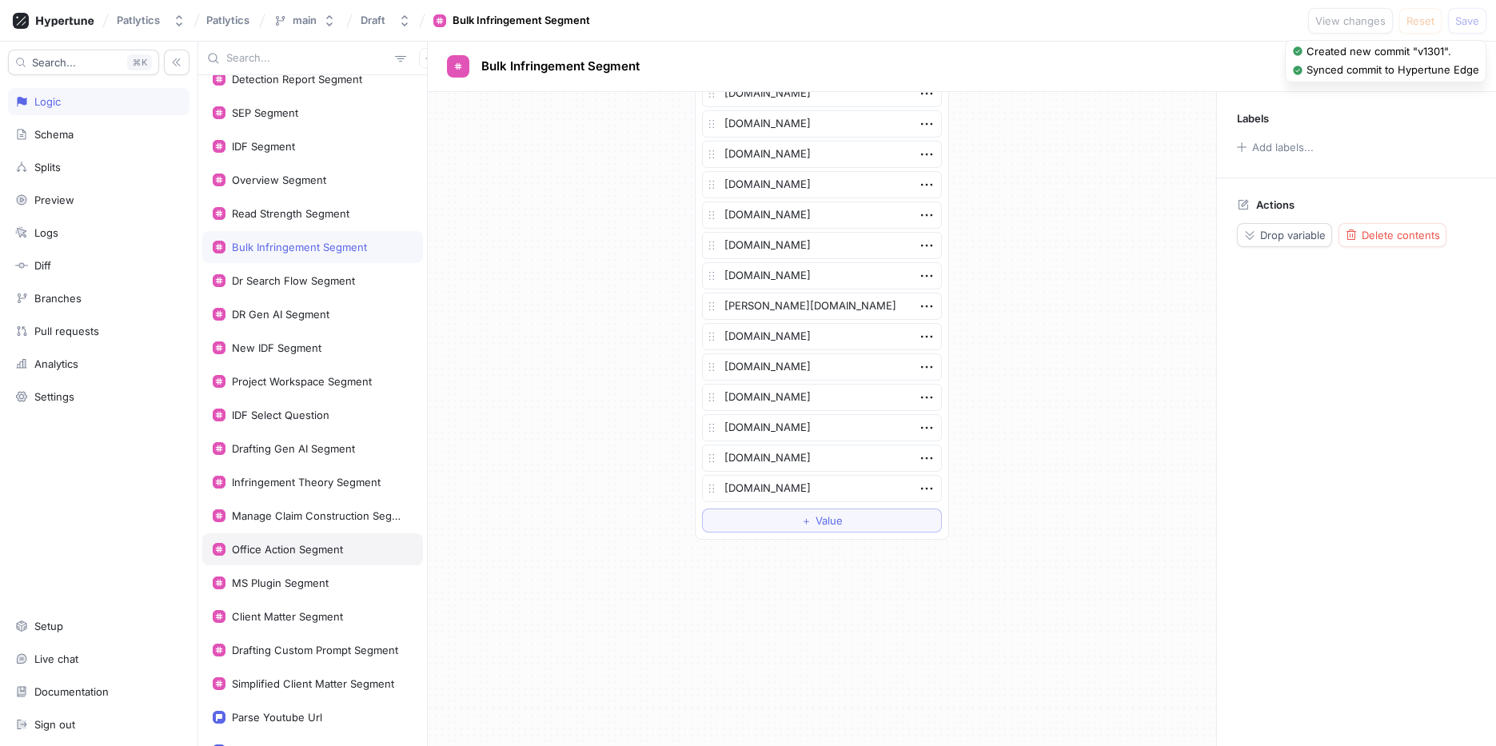
click at [336, 552] on div "Office Action Segment" at bounding box center [287, 549] width 111 height 13
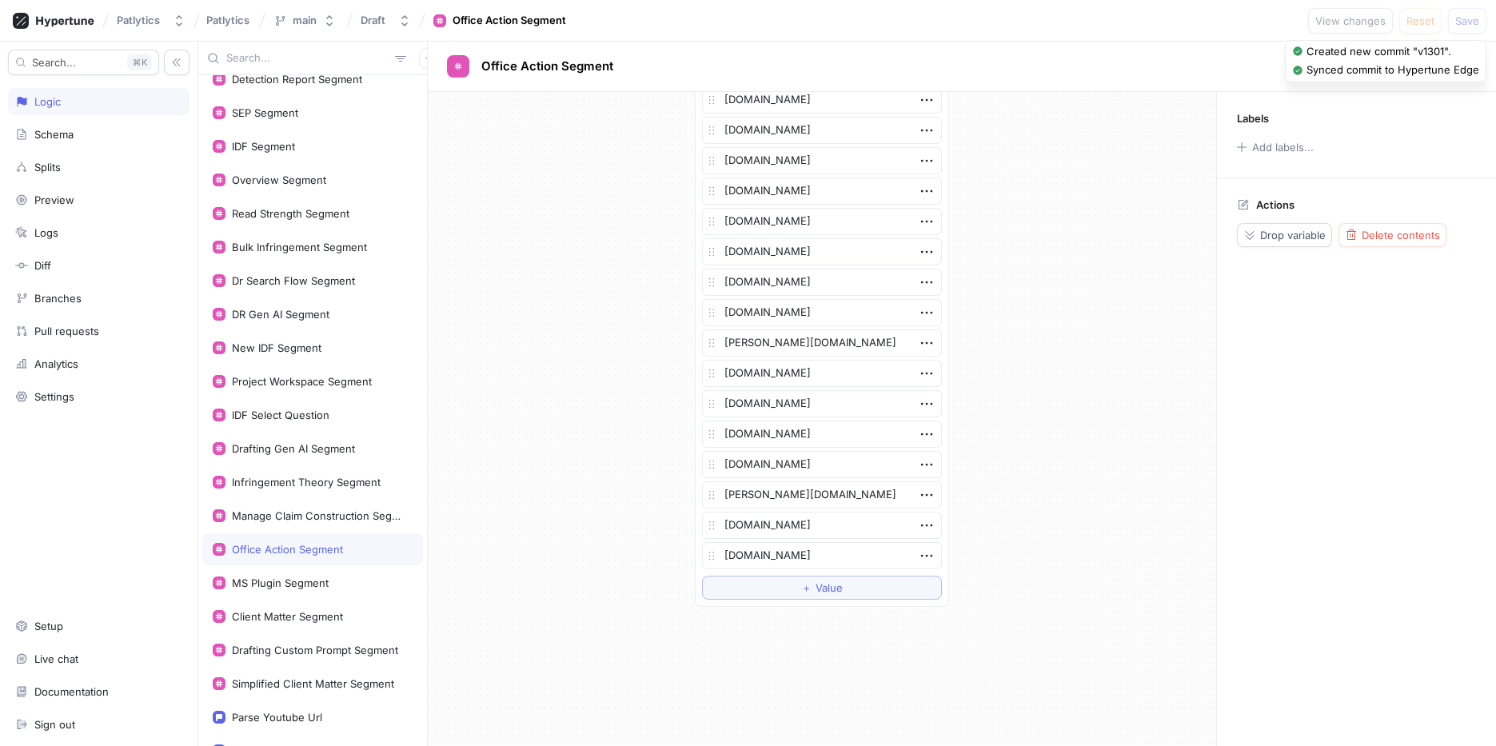
scroll to position [269, 0]
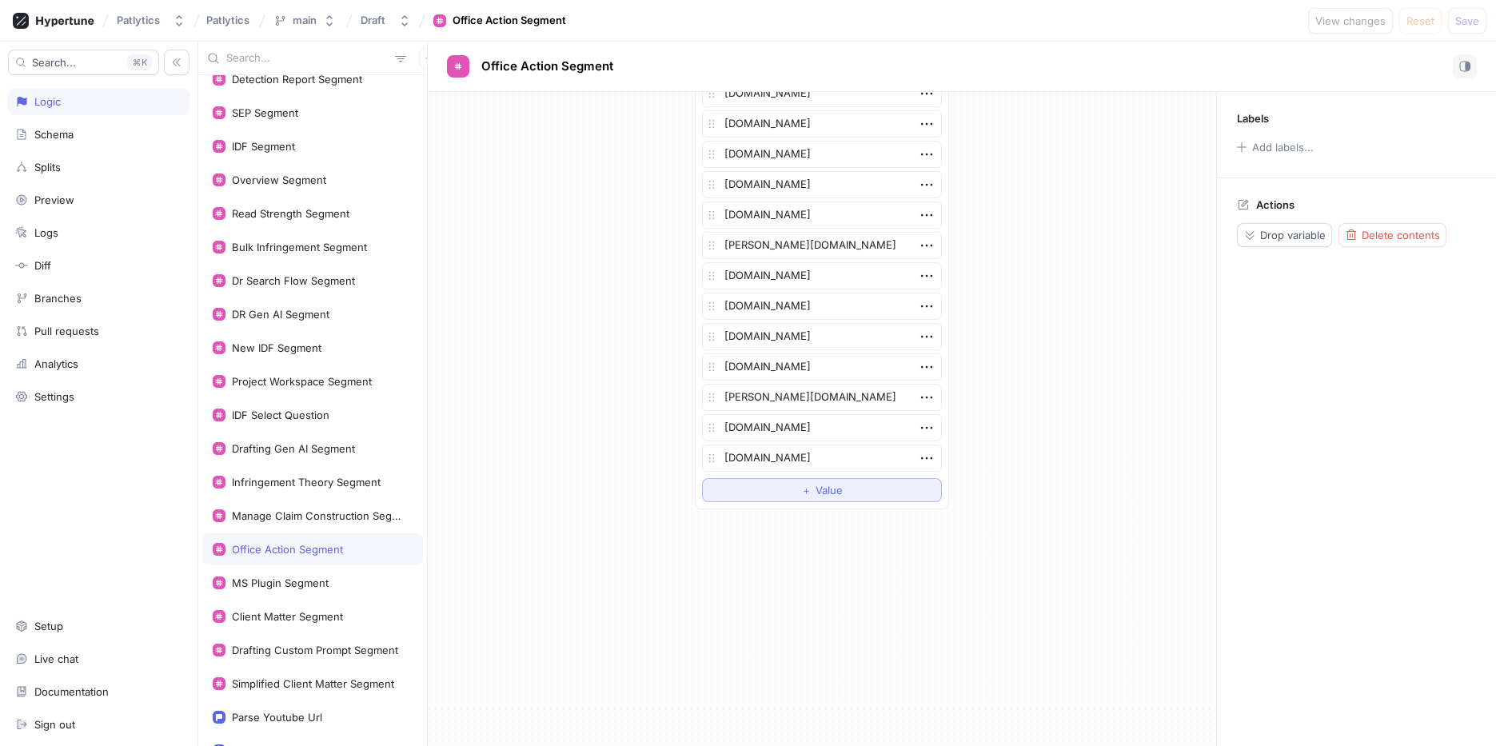
click at [858, 484] on button "＋ Value" at bounding box center [822, 490] width 240 height 24
type textarea "x"
type textarea "[DOMAIN_NAME]"
click at [1474, 16] on span "Save" at bounding box center [1467, 21] width 24 height 10
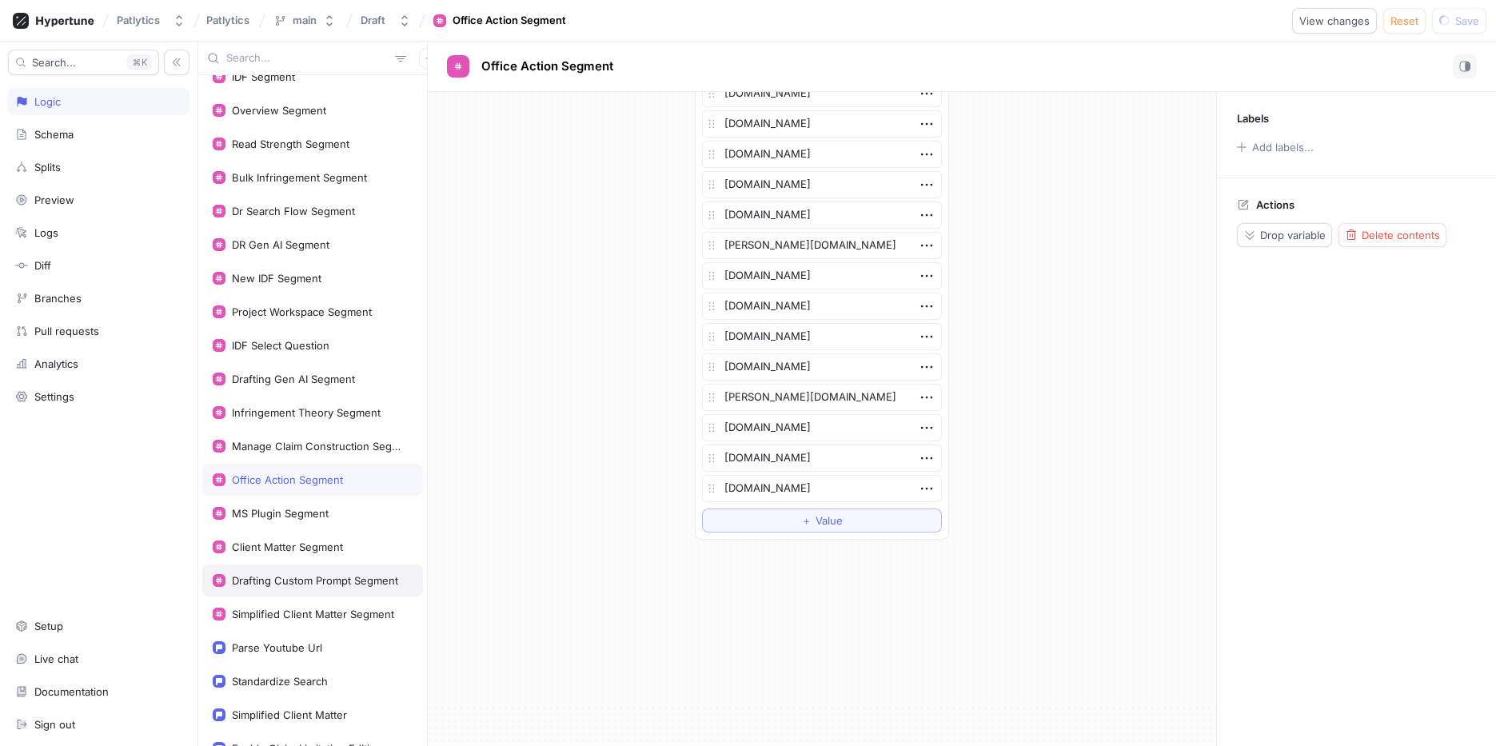
scroll to position [289, 0]
type textarea "x"
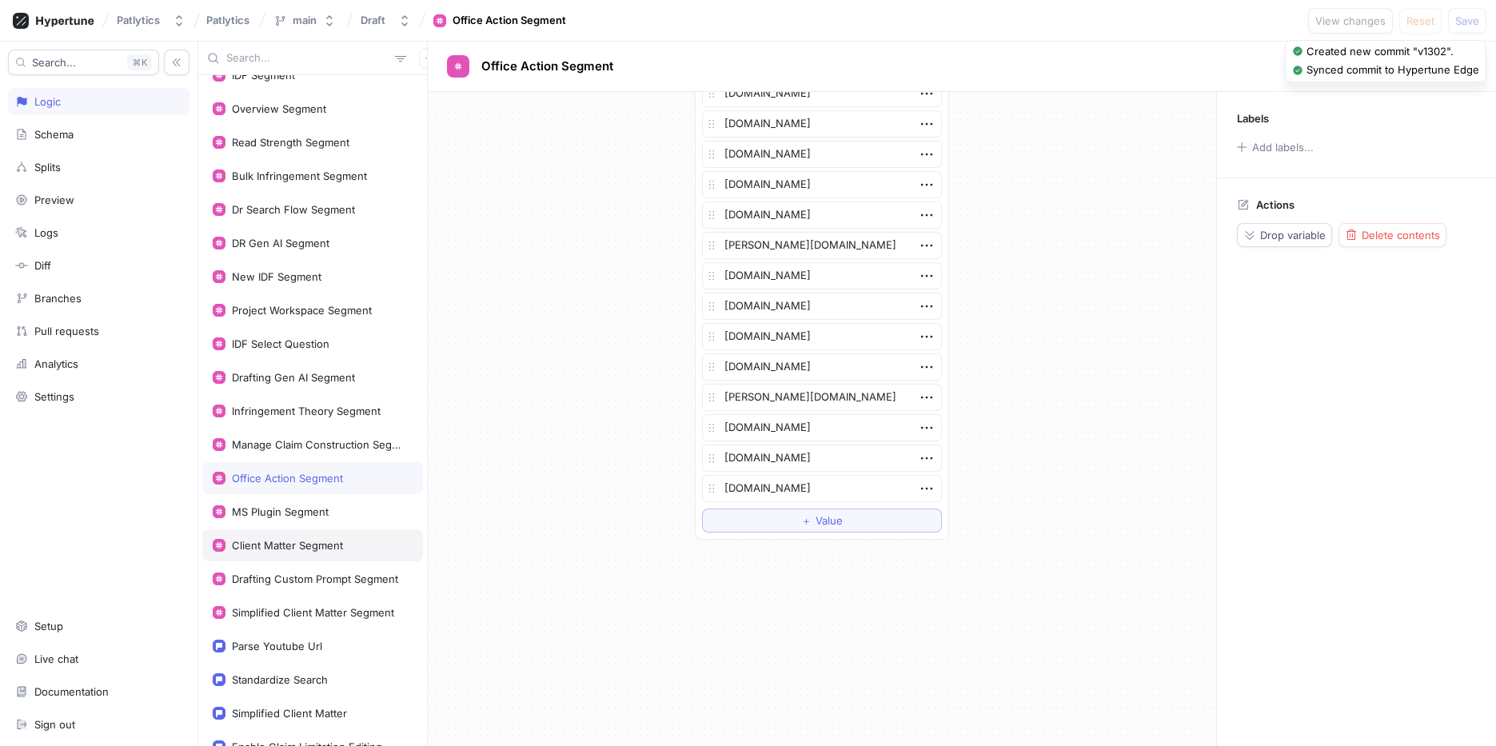
scroll to position [0, 0]
